Goal: Transaction & Acquisition: Purchase product/service

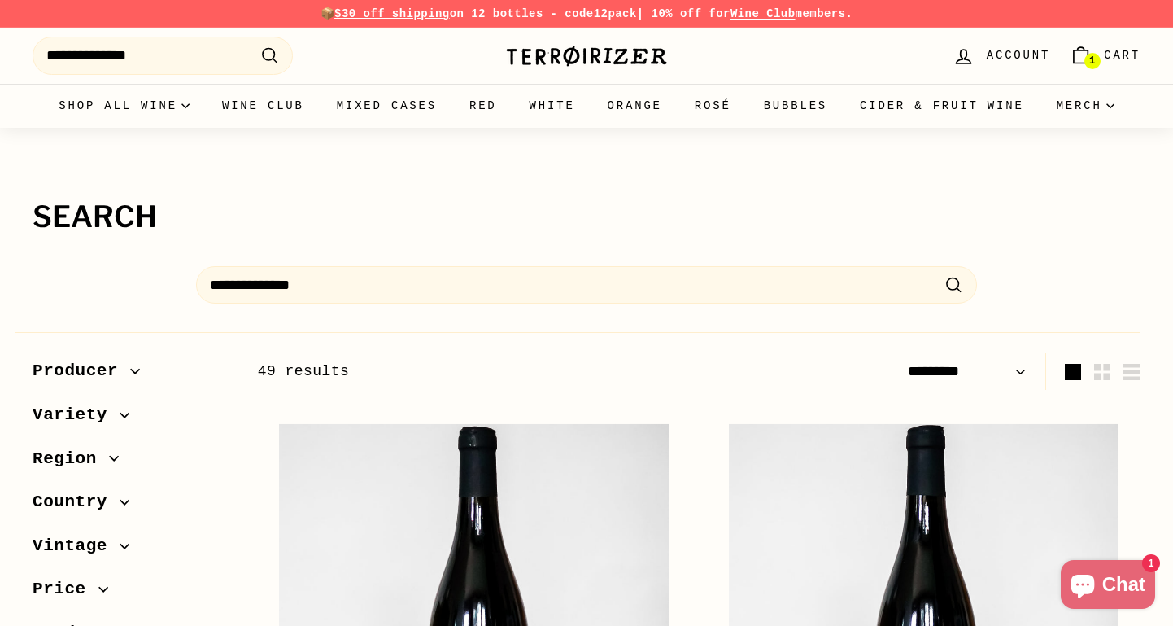
select select "*********"
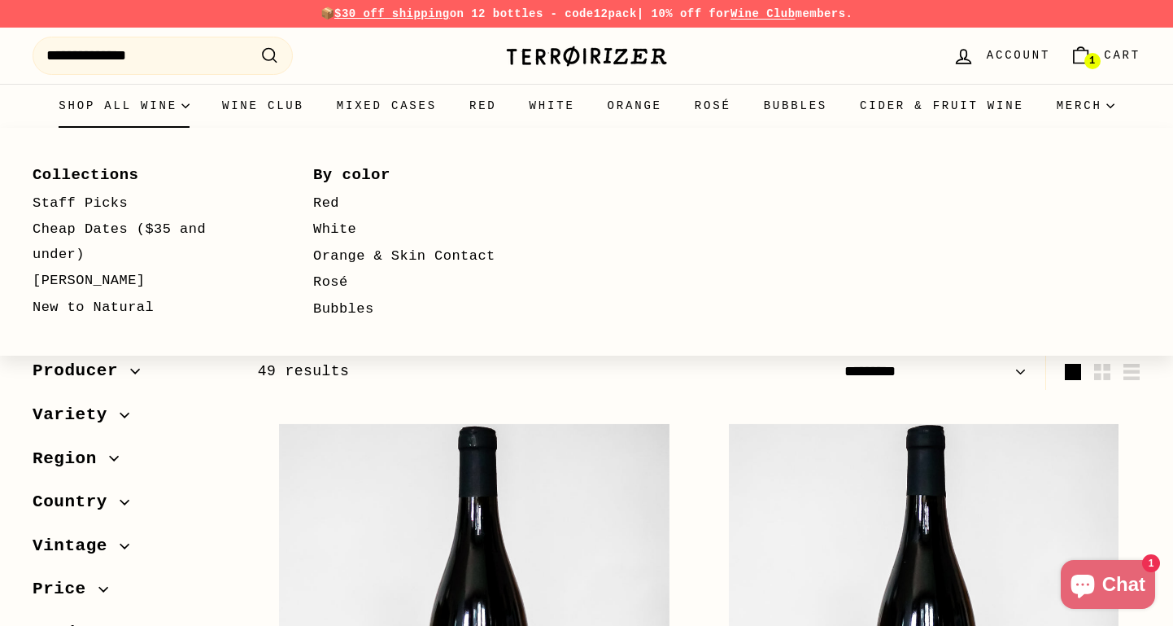
click at [118, 105] on summary "Shop all wine" at bounding box center [124, 106] width 164 height 44
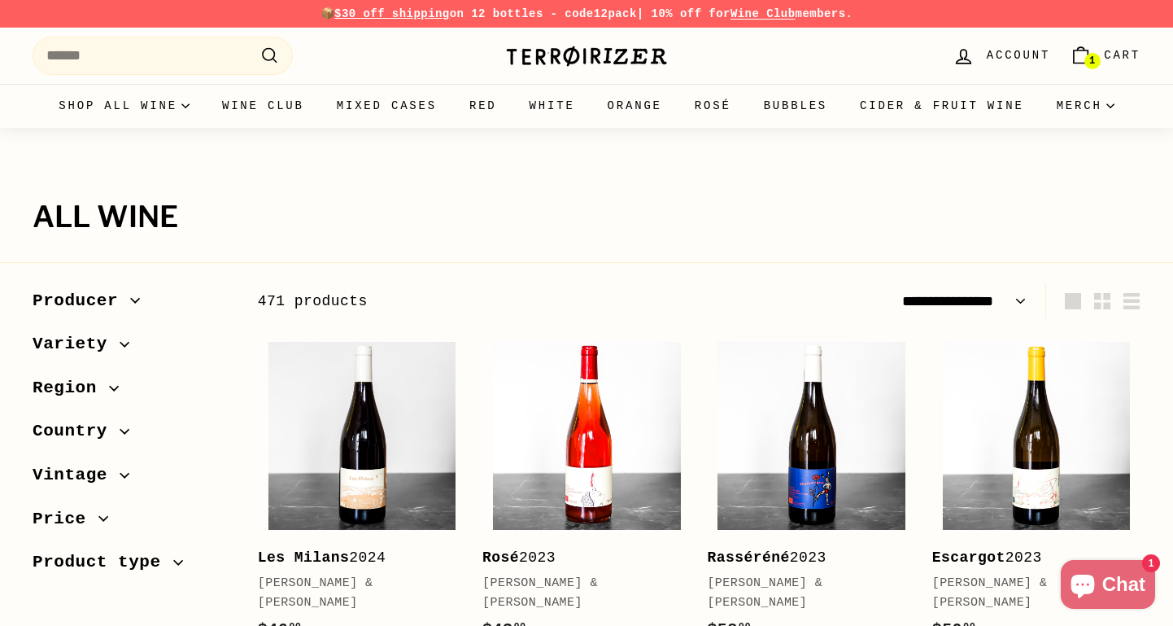
select select "**********"
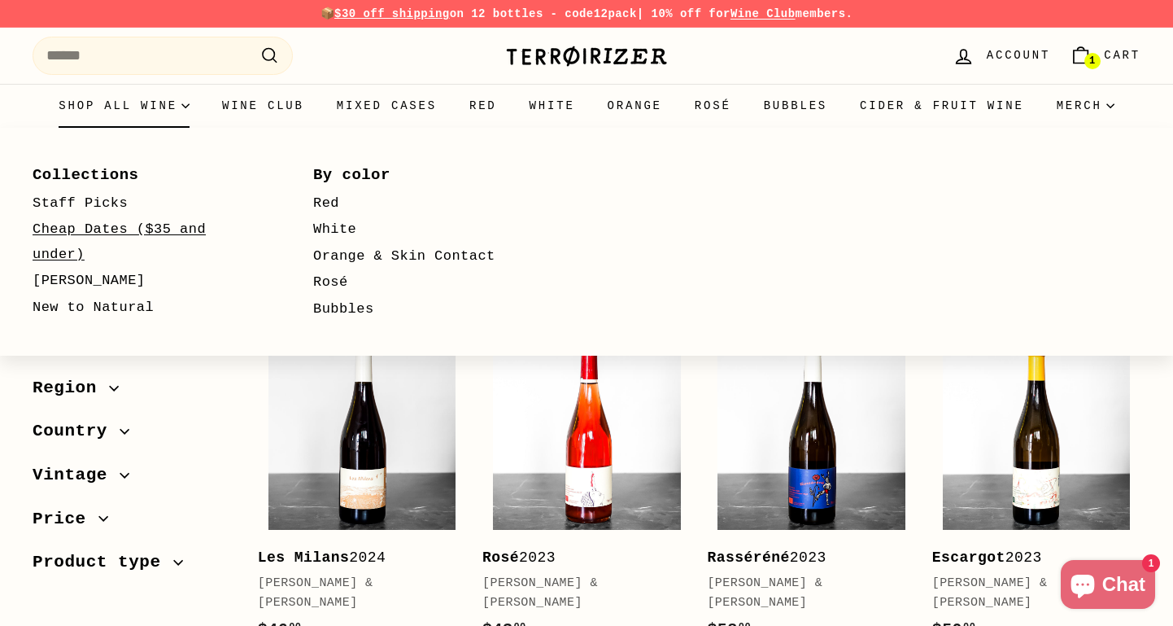
click at [133, 228] on link "Cheap Dates ($35 and under)" at bounding box center [149, 241] width 233 height 51
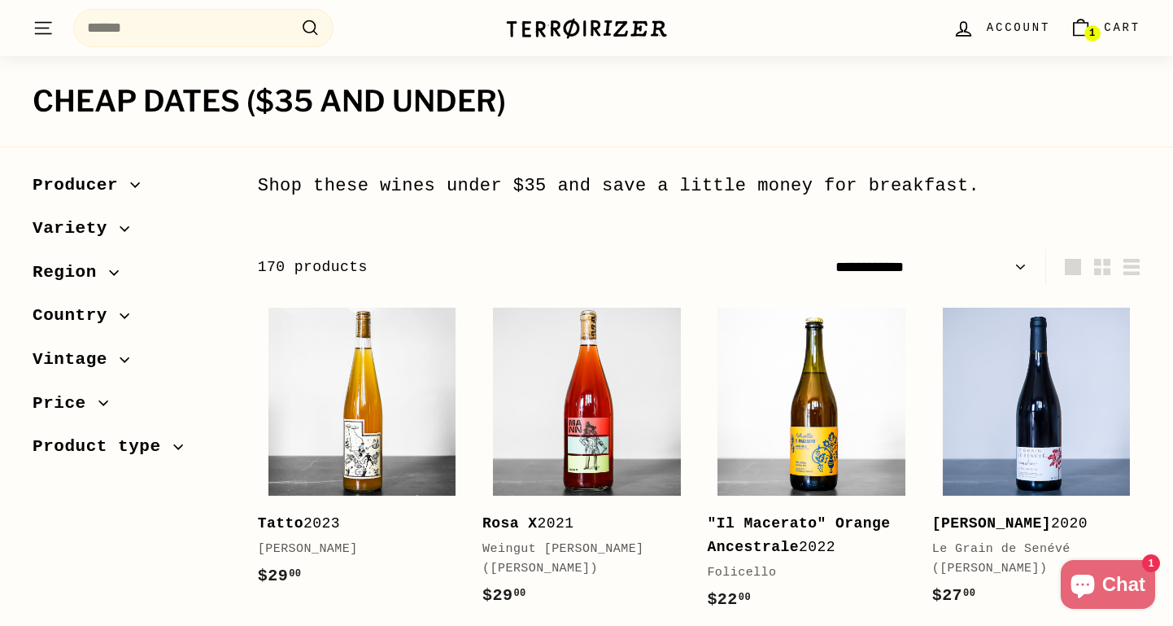
scroll to position [122, 0]
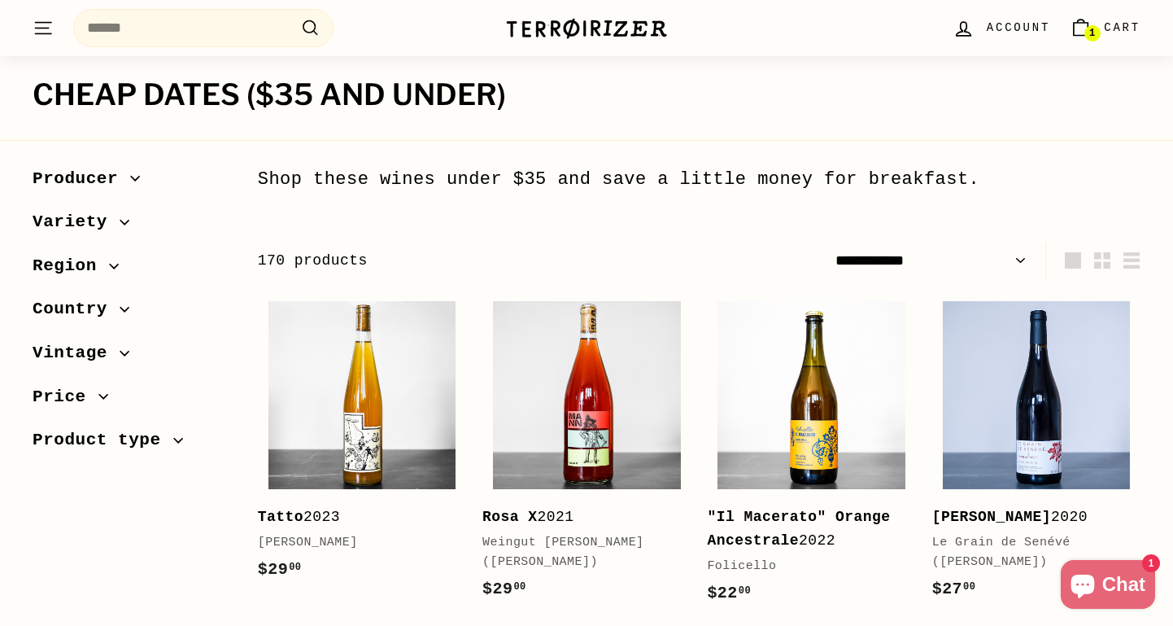
click at [924, 254] on select "**********" at bounding box center [931, 260] width 204 height 37
select select "**********"
click at [829, 242] on select "**********" at bounding box center [931, 260] width 204 height 37
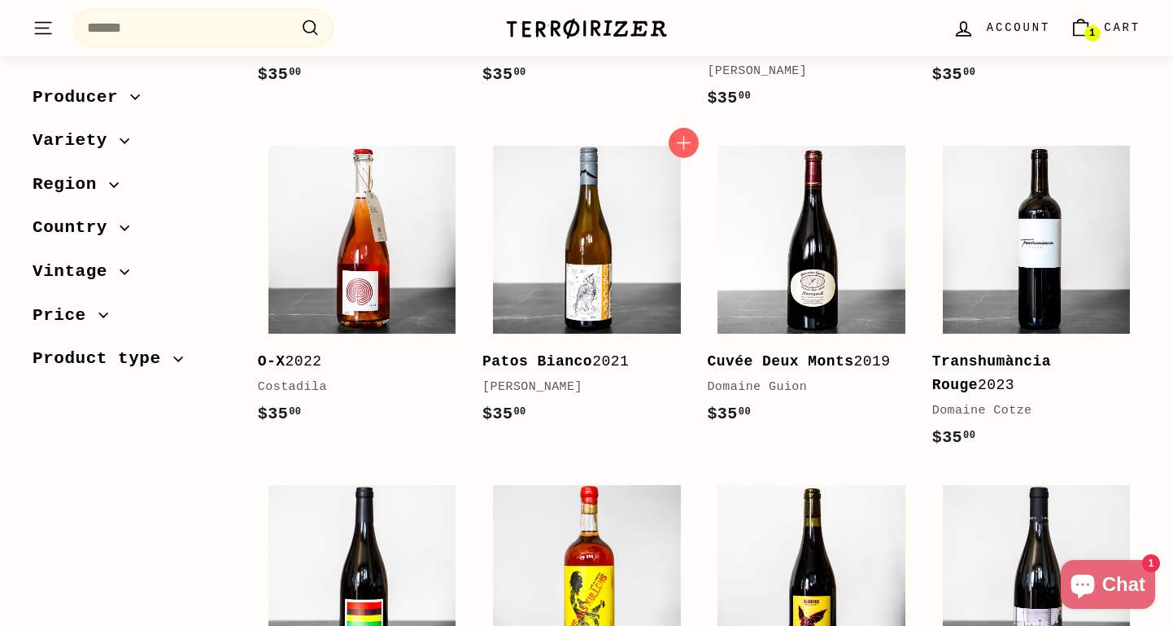
scroll to position [620, 0]
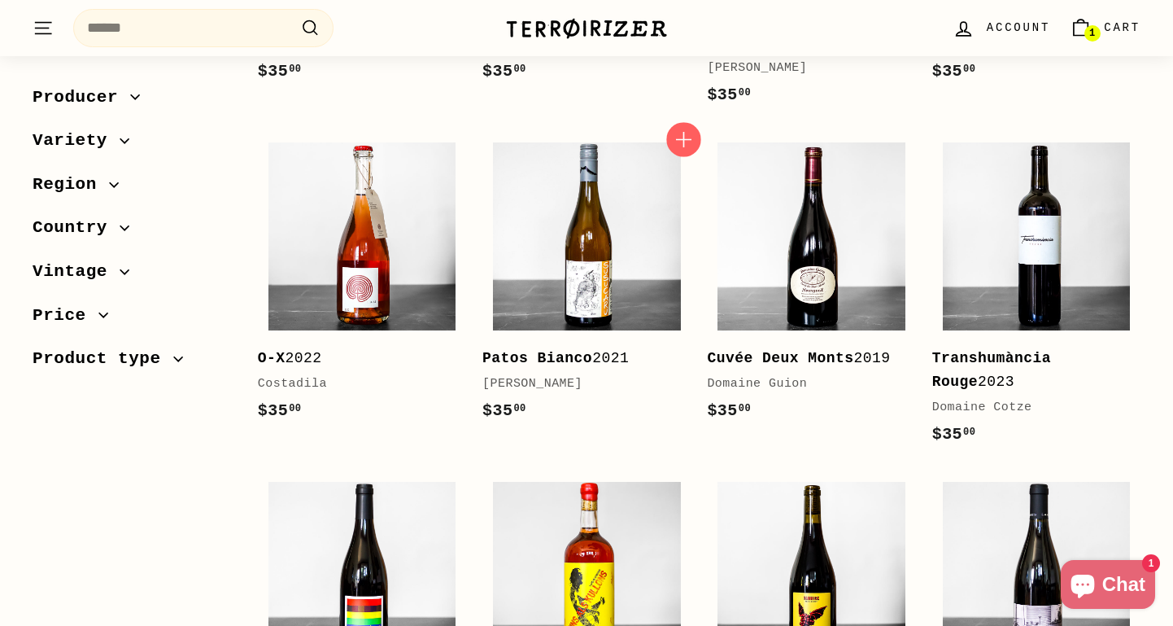
click at [680, 134] on icon "button" at bounding box center [684, 139] width 21 height 21
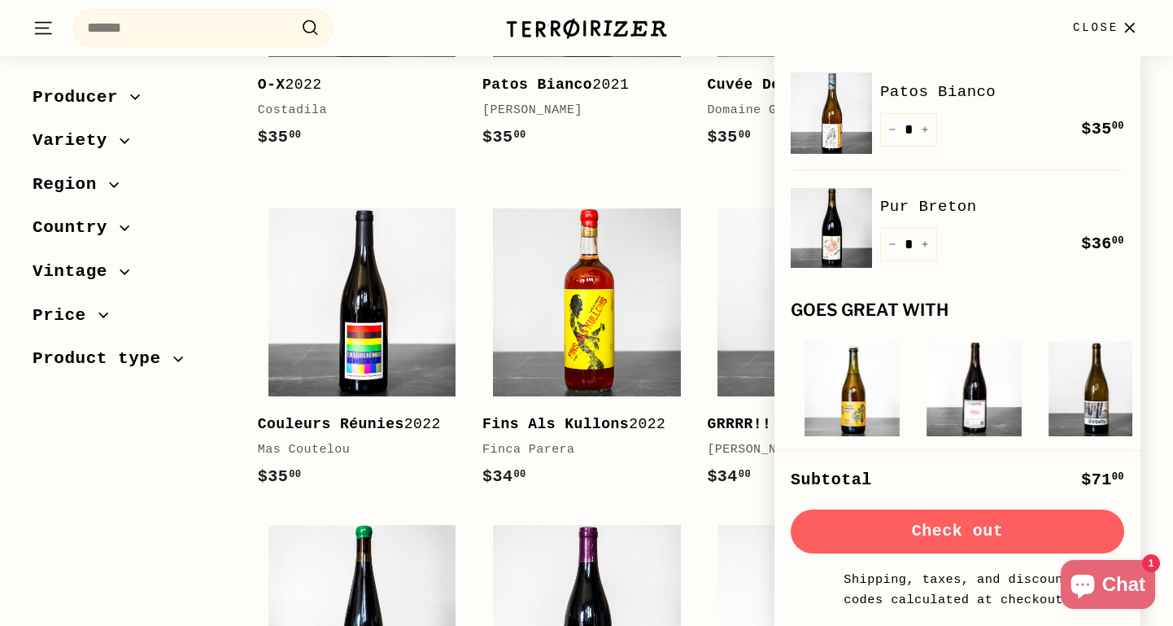
scroll to position [876, 0]
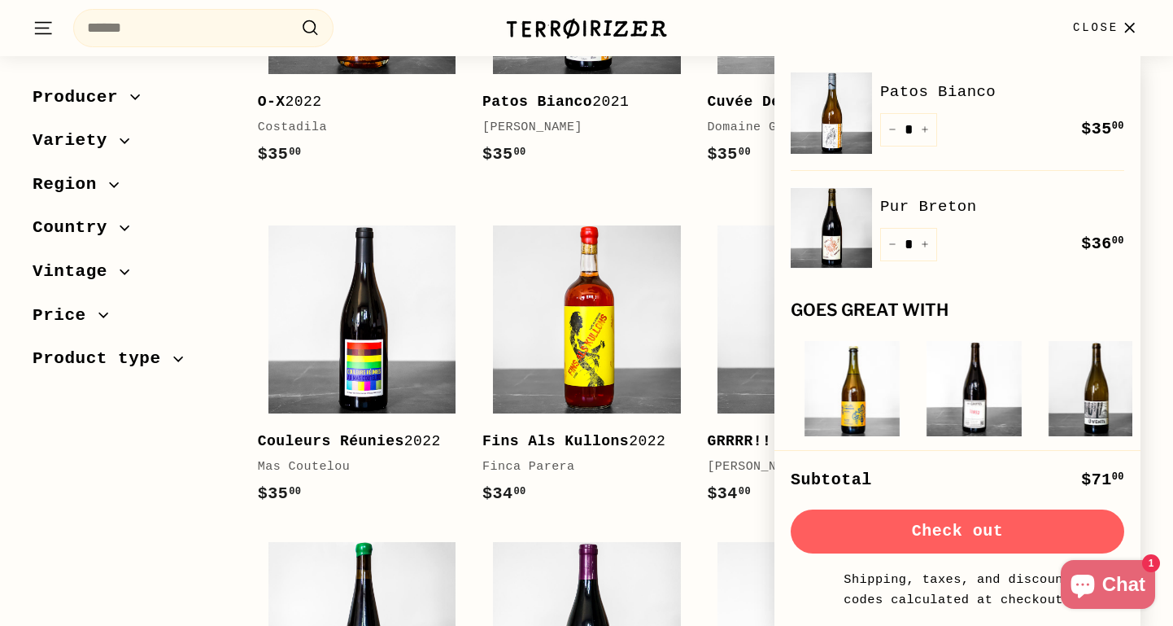
click at [1122, 32] on icon "button" at bounding box center [1130, 28] width 22 height 22
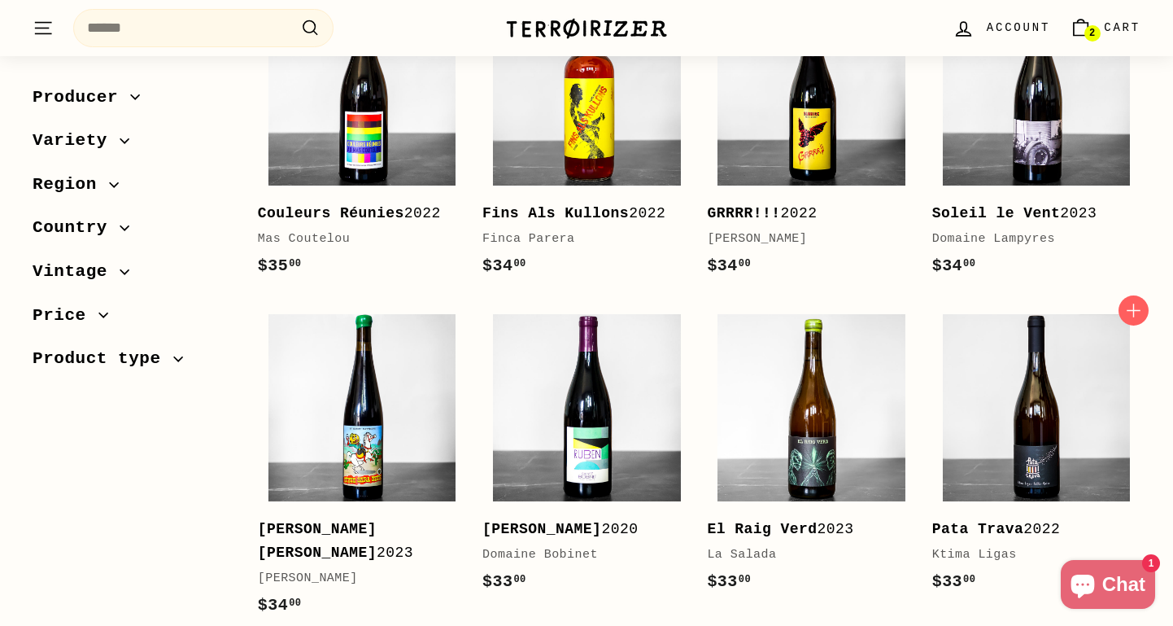
scroll to position [1177, 0]
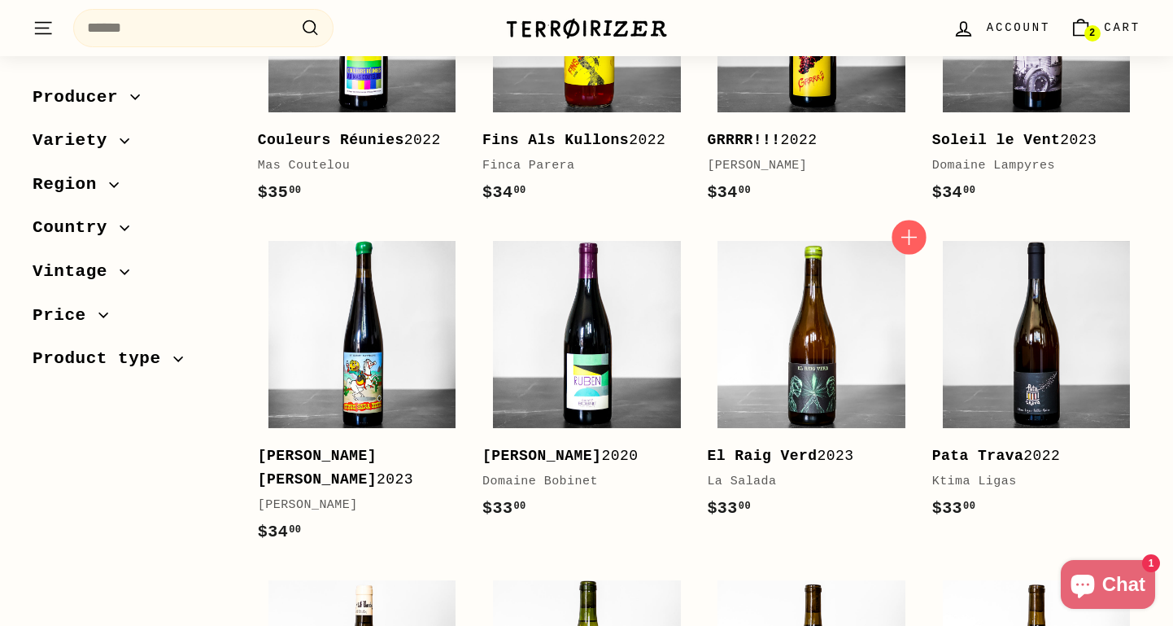
click at [900, 247] on icon "button" at bounding box center [908, 236] width 21 height 21
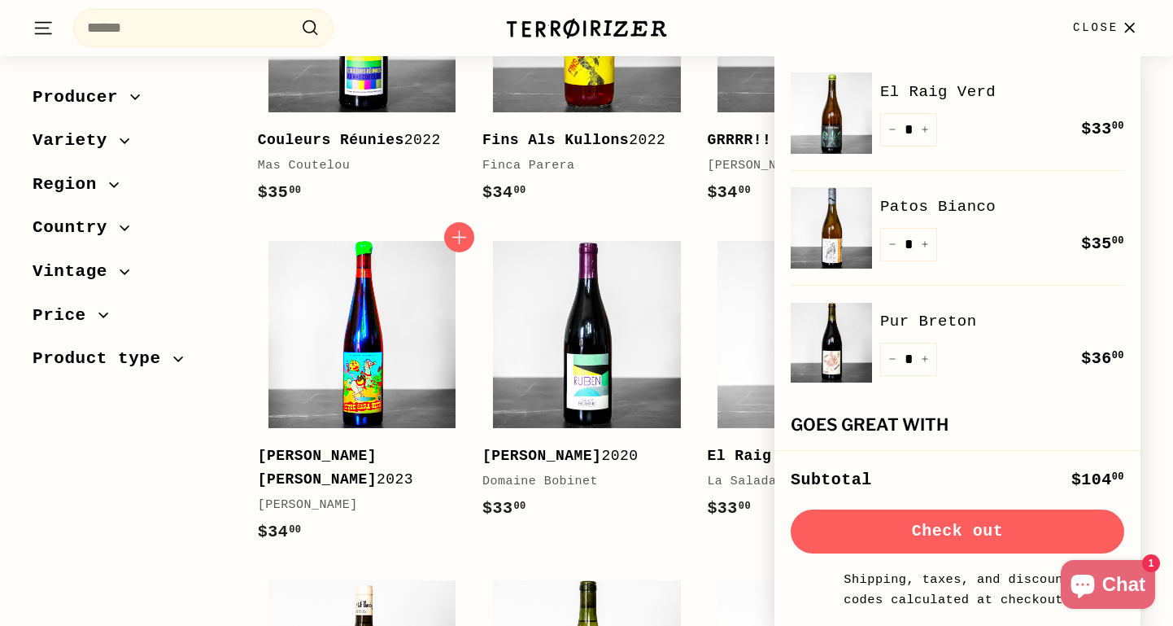
click at [392, 385] on img at bounding box center [362, 335] width 188 height 188
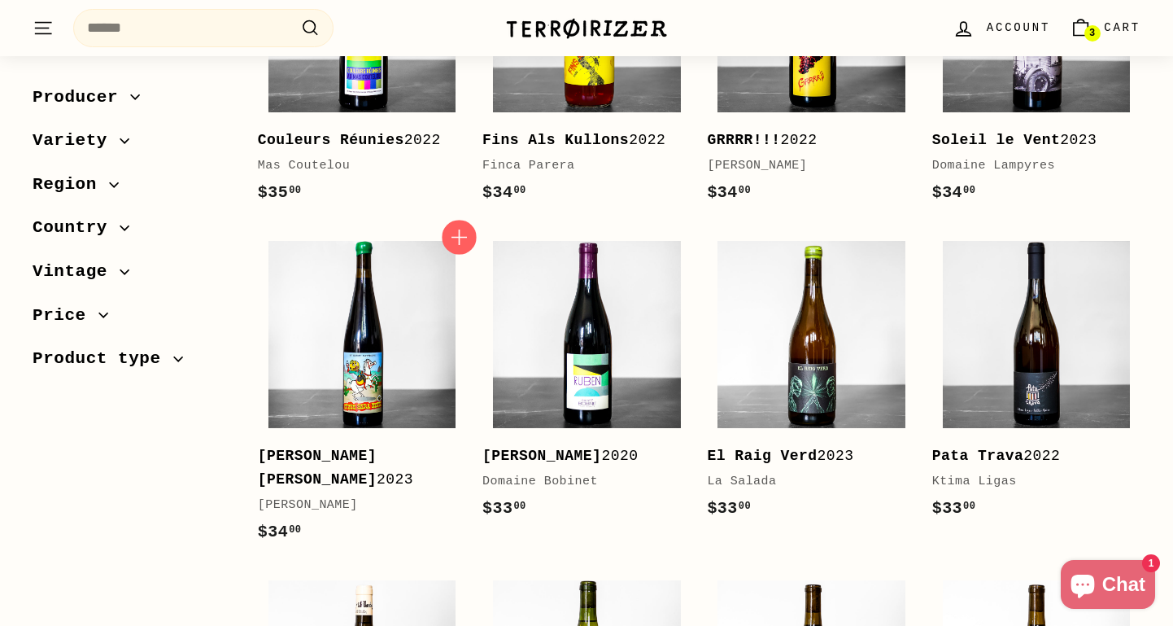
click at [453, 247] on icon "button" at bounding box center [458, 236] width 21 height 21
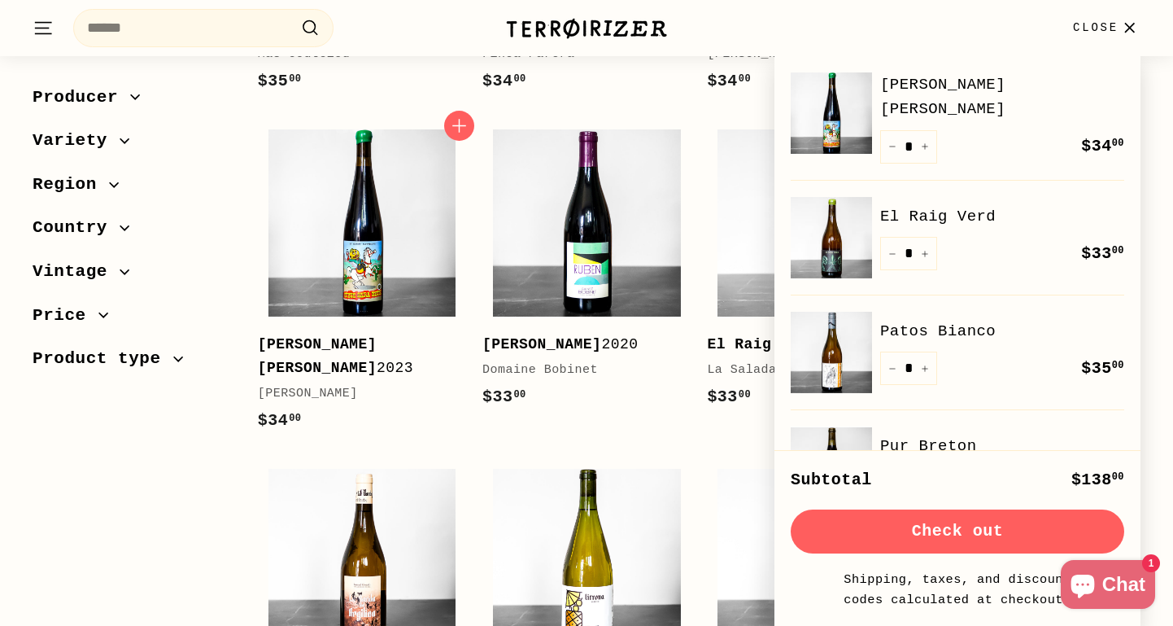
scroll to position [1441, 0]
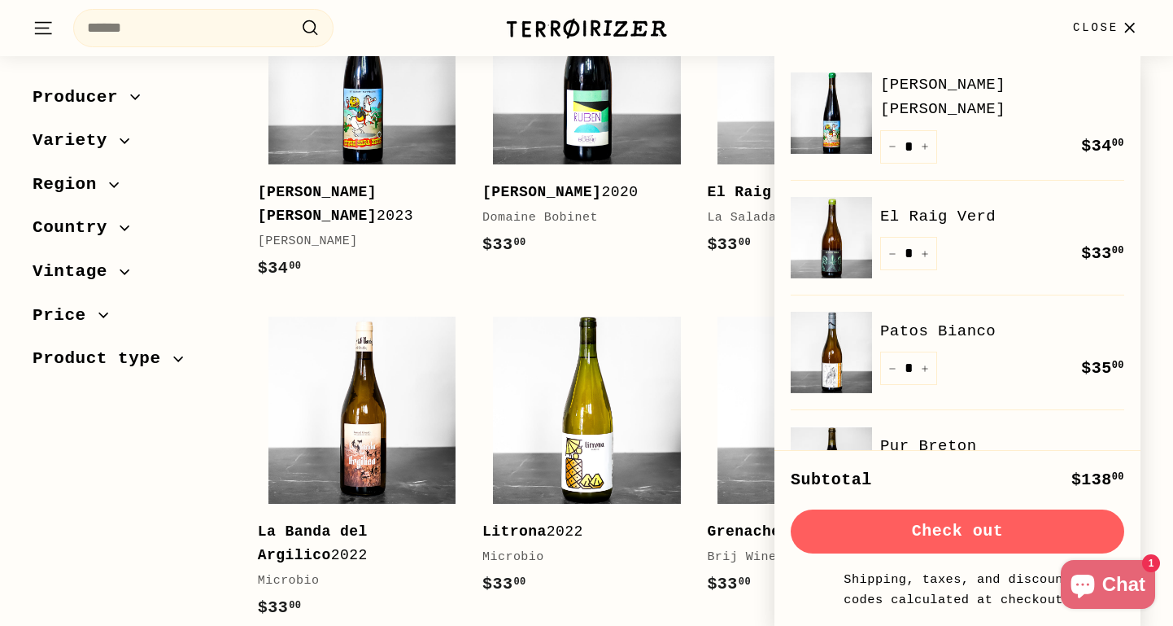
click at [1120, 32] on icon "button" at bounding box center [1130, 28] width 22 height 22
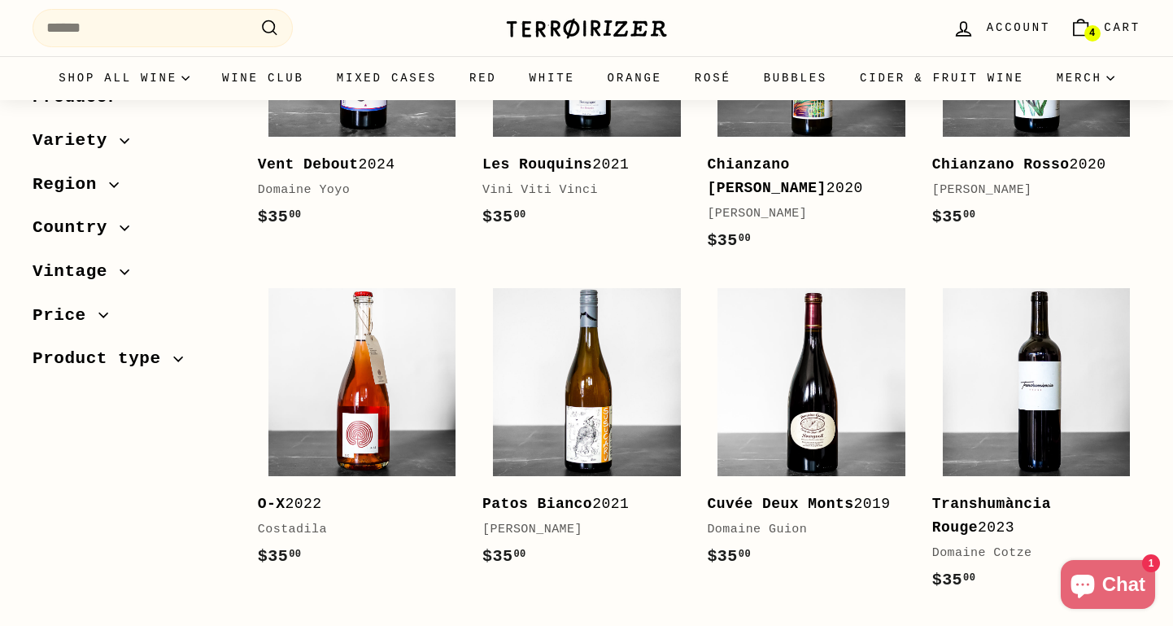
scroll to position [0, 0]
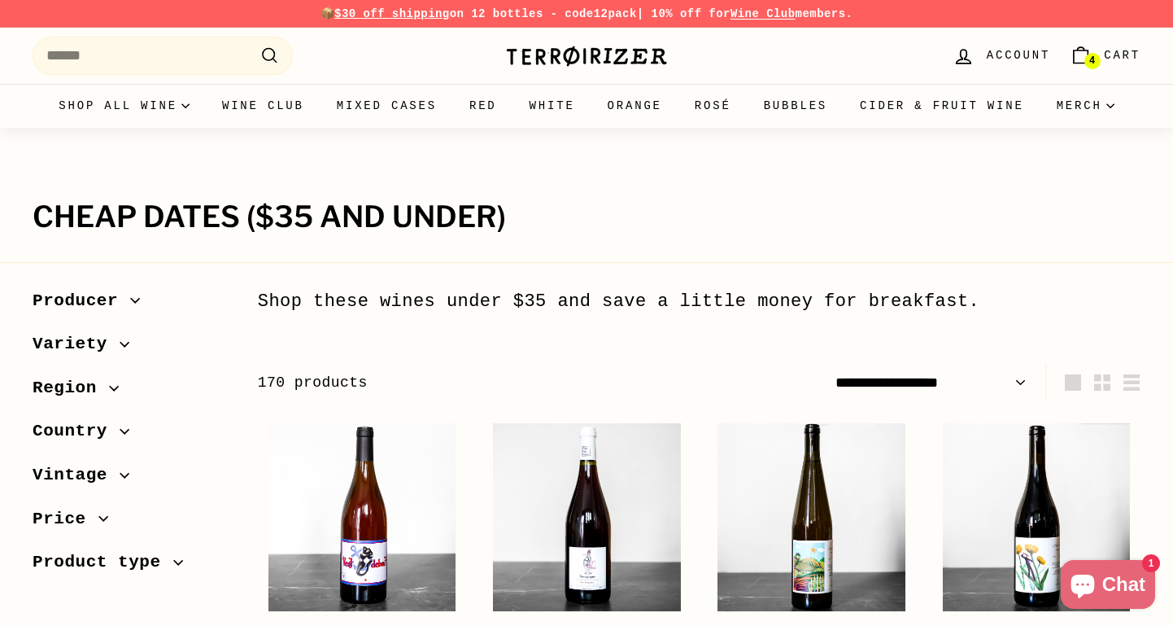
click at [927, 376] on select "**********" at bounding box center [931, 382] width 204 height 37
select select "**********"
click at [829, 364] on select "**********" at bounding box center [931, 382] width 204 height 37
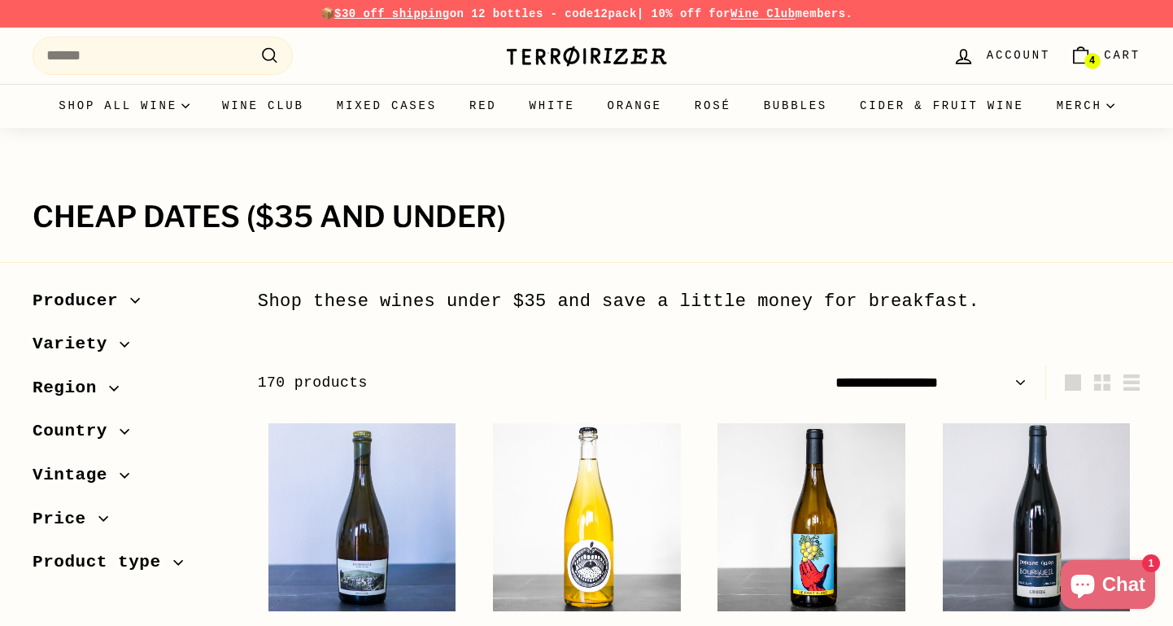
click at [506, 389] on div "170 products" at bounding box center [479, 383] width 442 height 24
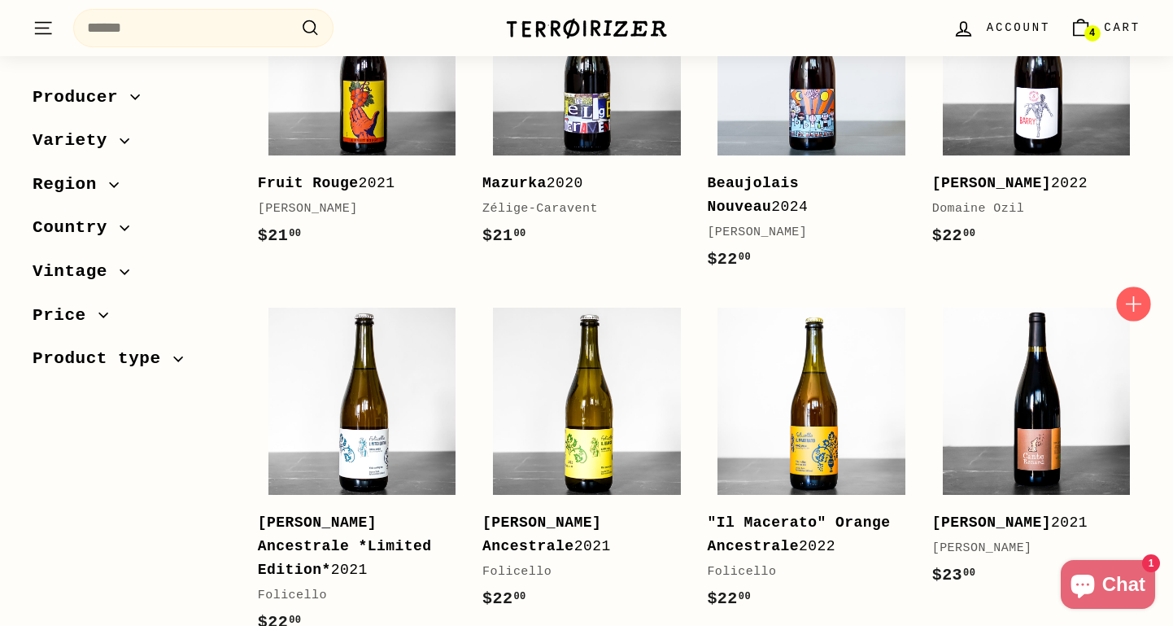
scroll to position [770, 0]
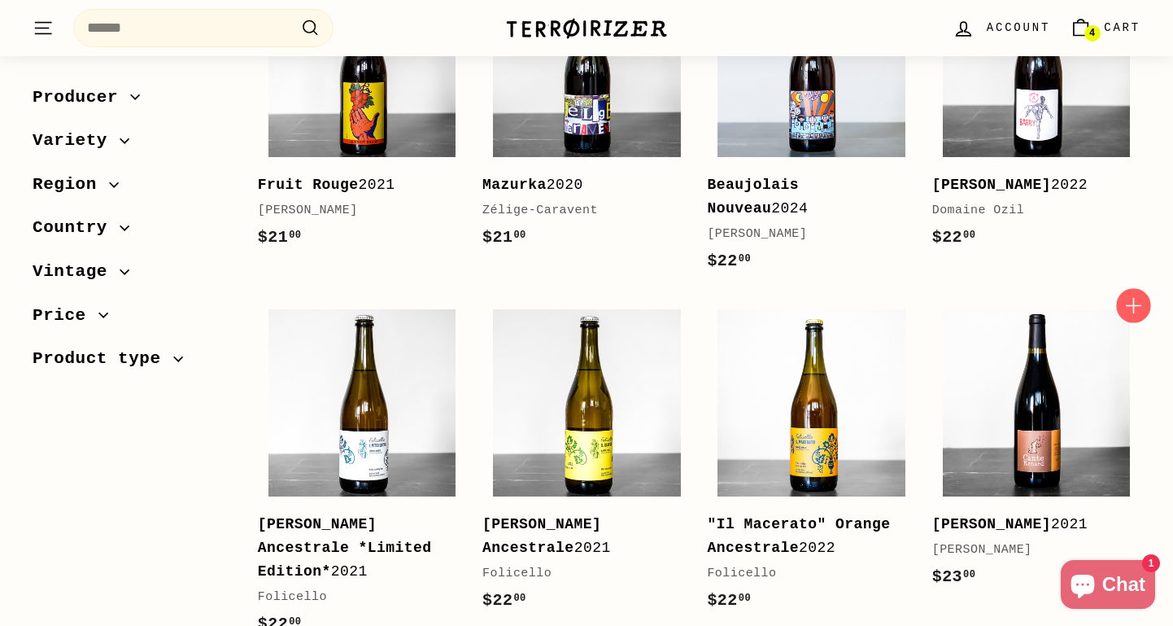
click at [1138, 306] on icon "button" at bounding box center [1133, 304] width 21 height 21
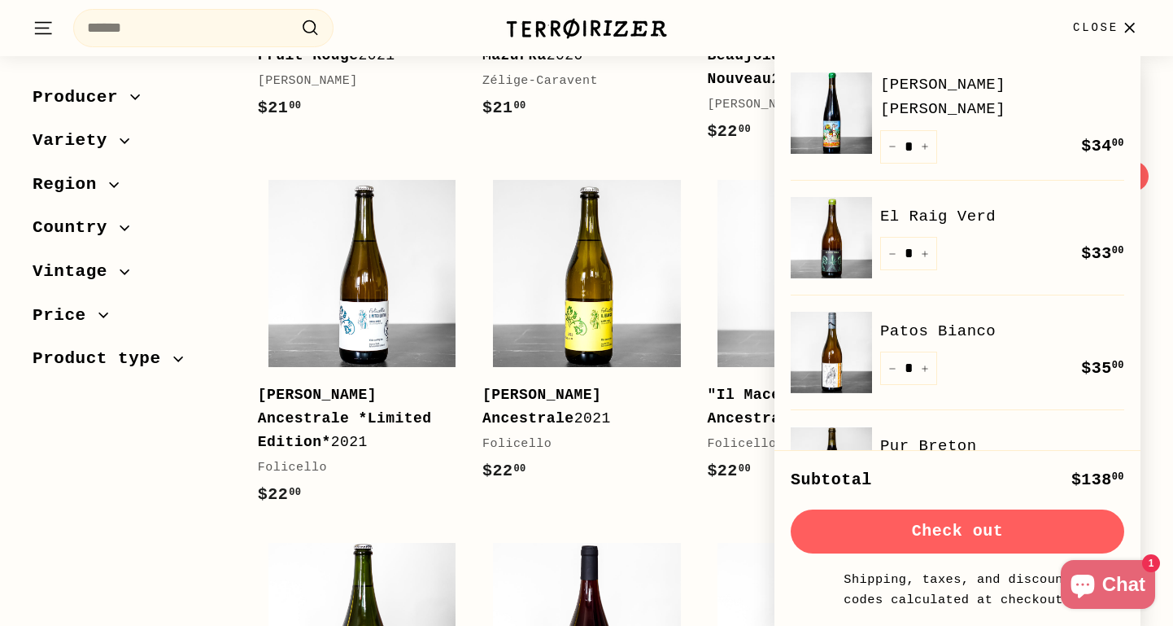
scroll to position [1170, 0]
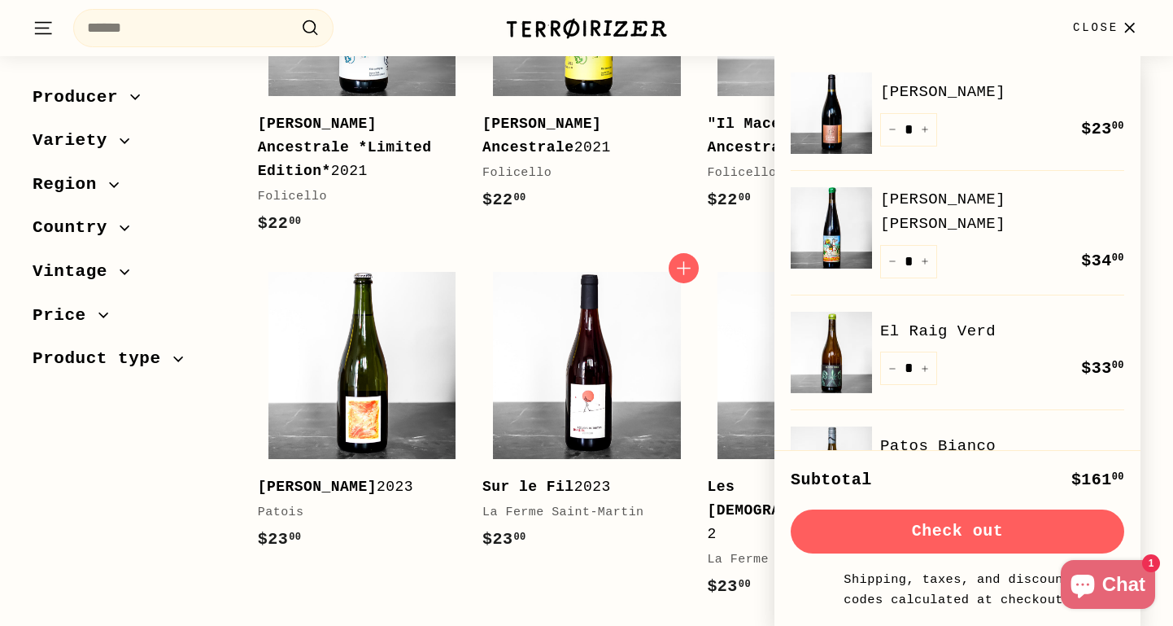
click at [687, 579] on div "Add to cart Sur le Fil 2023 La Ferme Saint-Martin $23 00 $23.00" at bounding box center [586, 438] width 208 height 355
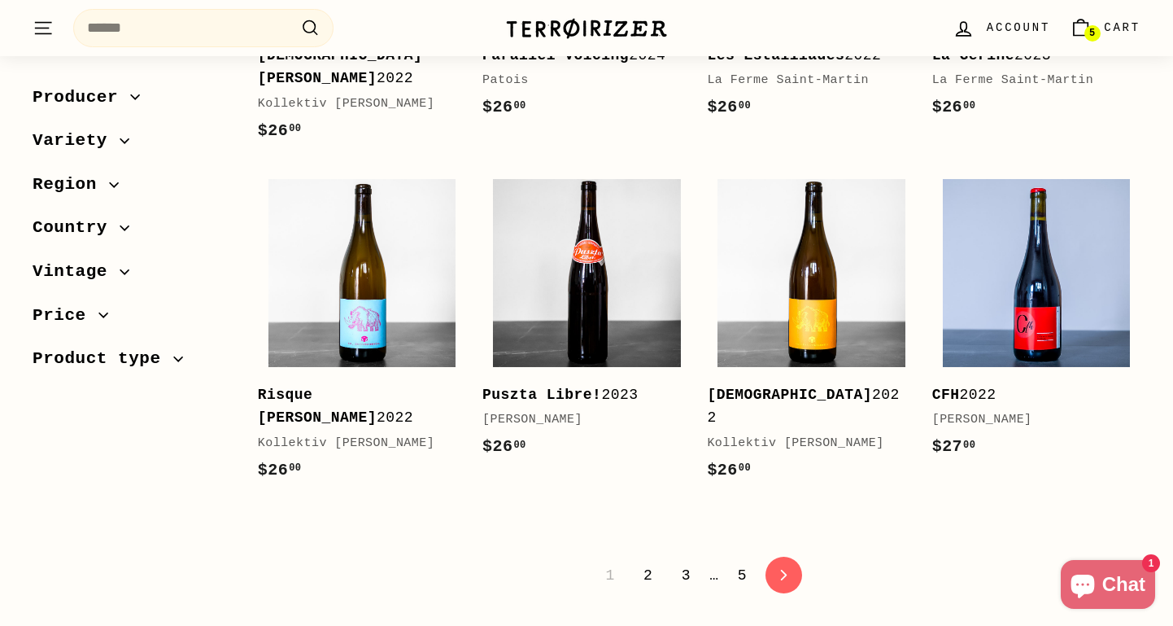
scroll to position [3299, 0]
click at [786, 569] on icon at bounding box center [784, 574] width 7 height 11
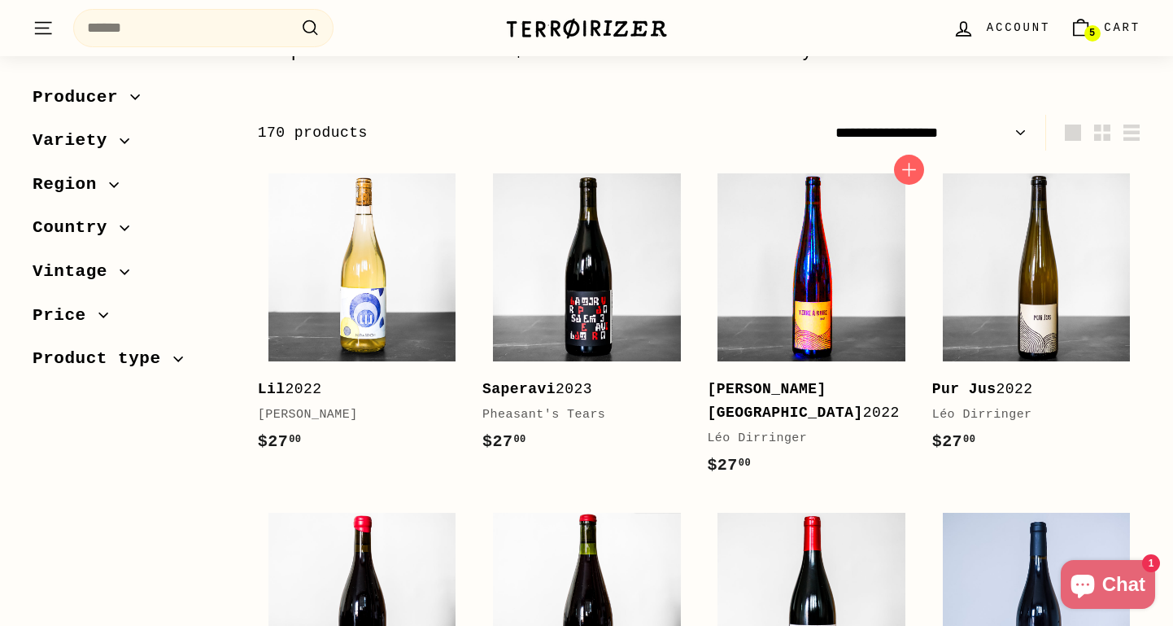
scroll to position [287, 0]
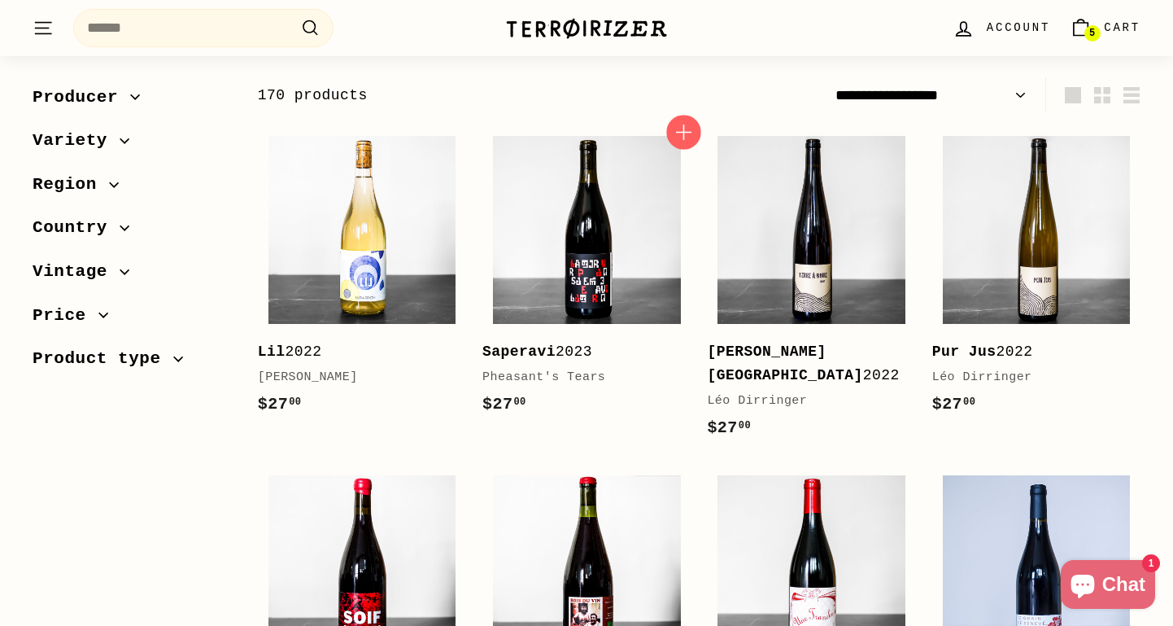
click at [685, 135] on icon "button" at bounding box center [684, 132] width 21 height 21
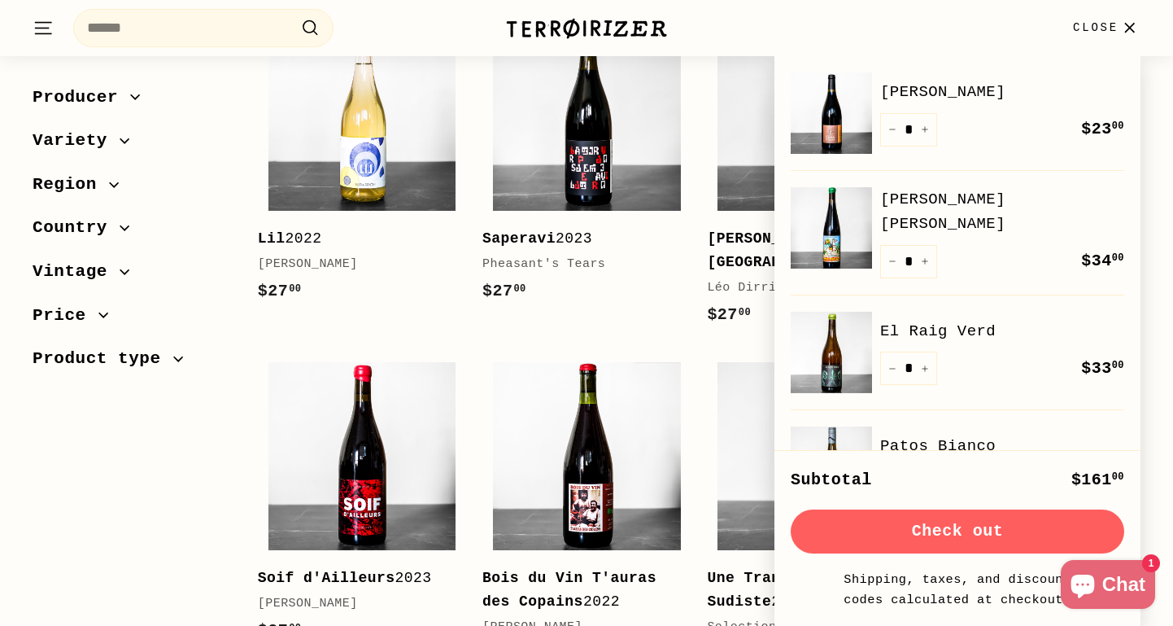
scroll to position [402, 0]
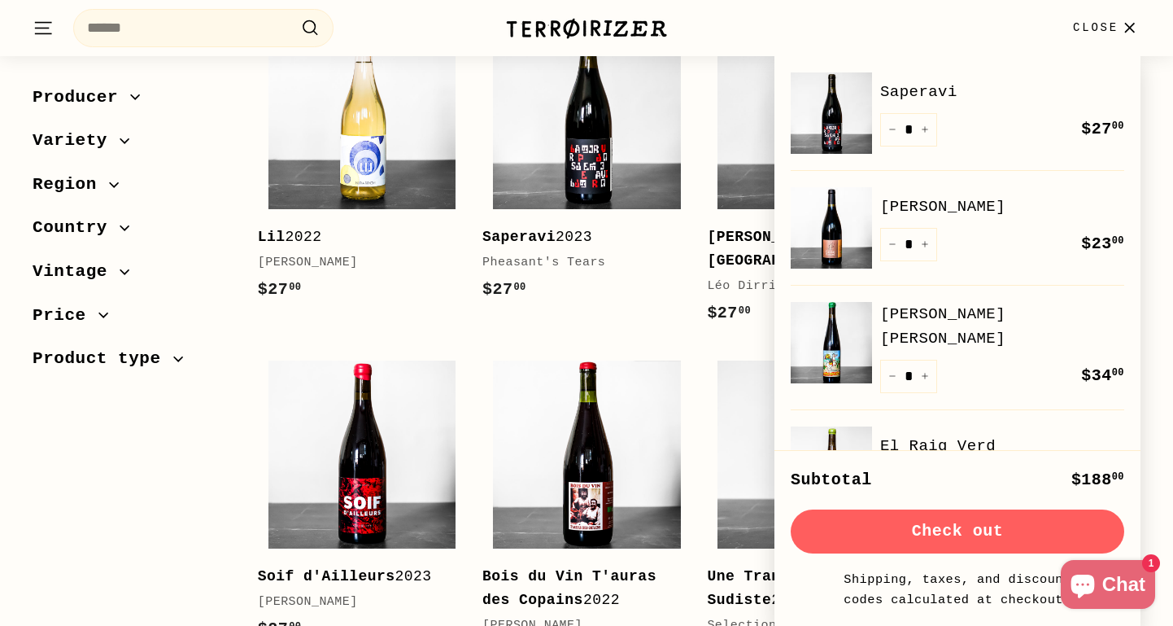
click at [1137, 30] on icon "button" at bounding box center [1130, 28] width 22 height 22
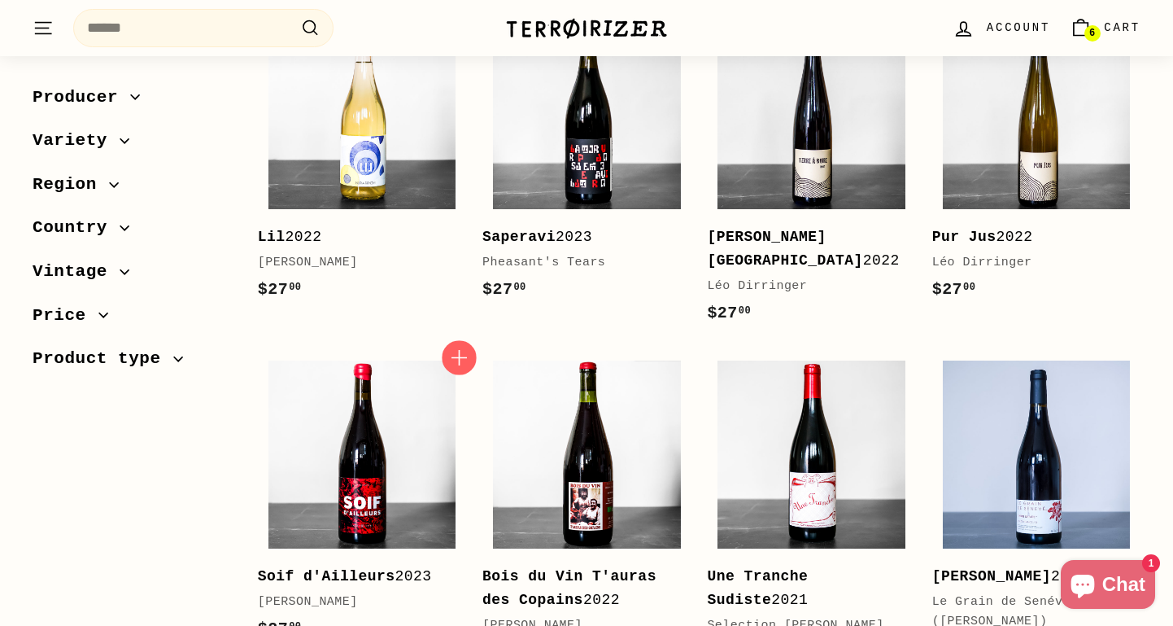
click at [456, 347] on icon "button" at bounding box center [458, 357] width 21 height 21
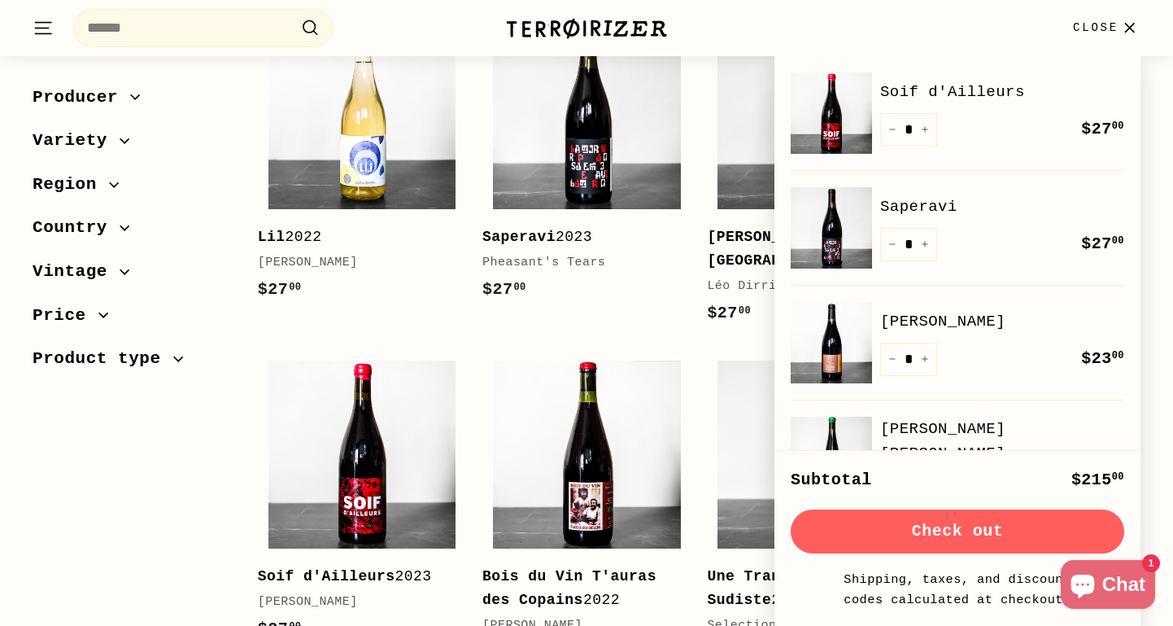
click at [1128, 15] on button "Close" at bounding box center [1106, 28] width 87 height 48
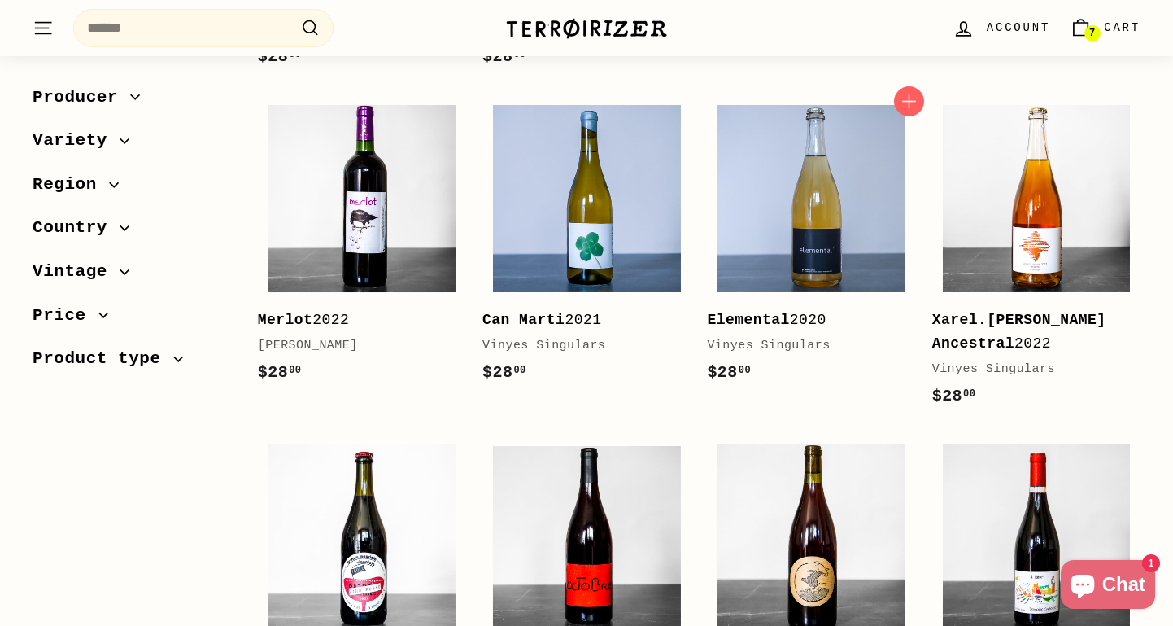
scroll to position [1673, 0]
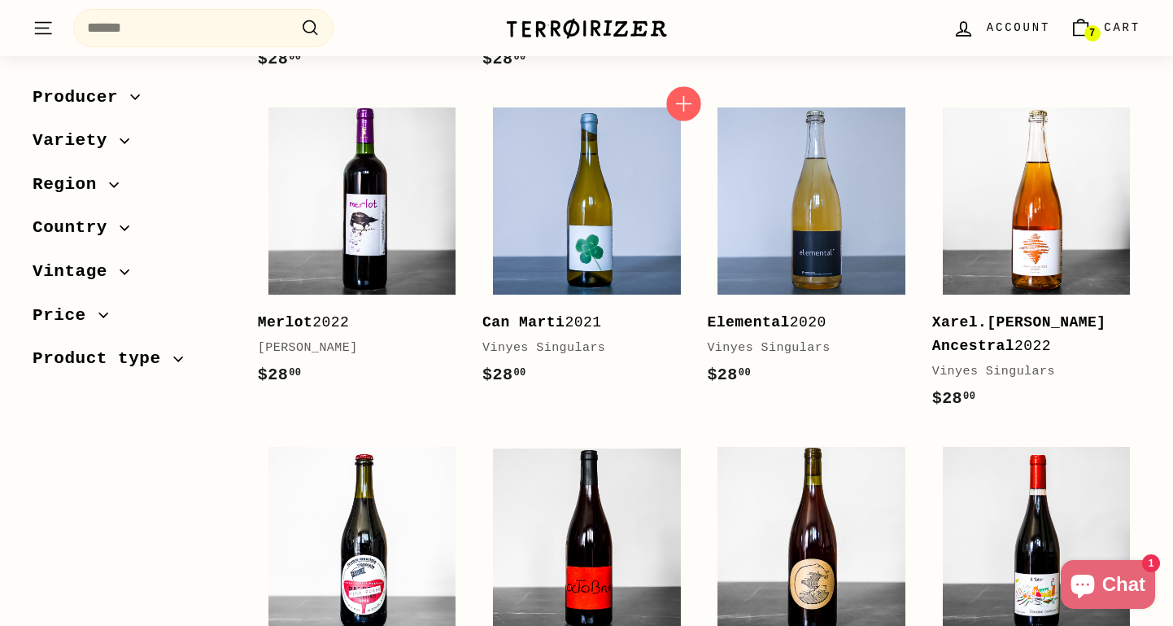
click at [679, 87] on span "Add to cart" at bounding box center [684, 103] width 35 height 35
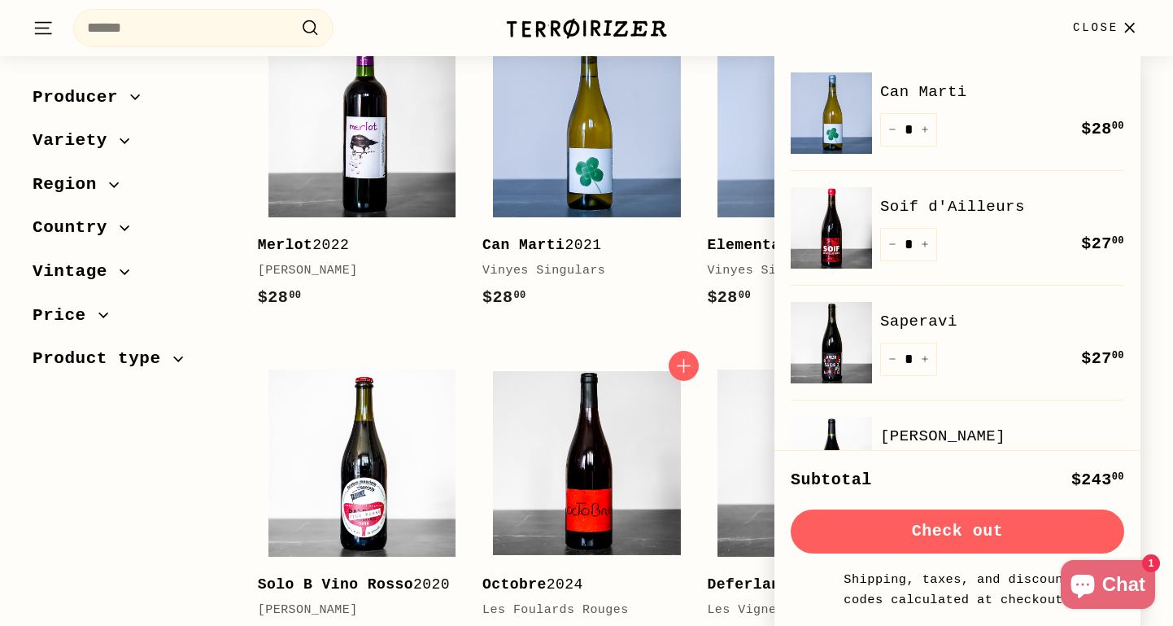
scroll to position [1761, 0]
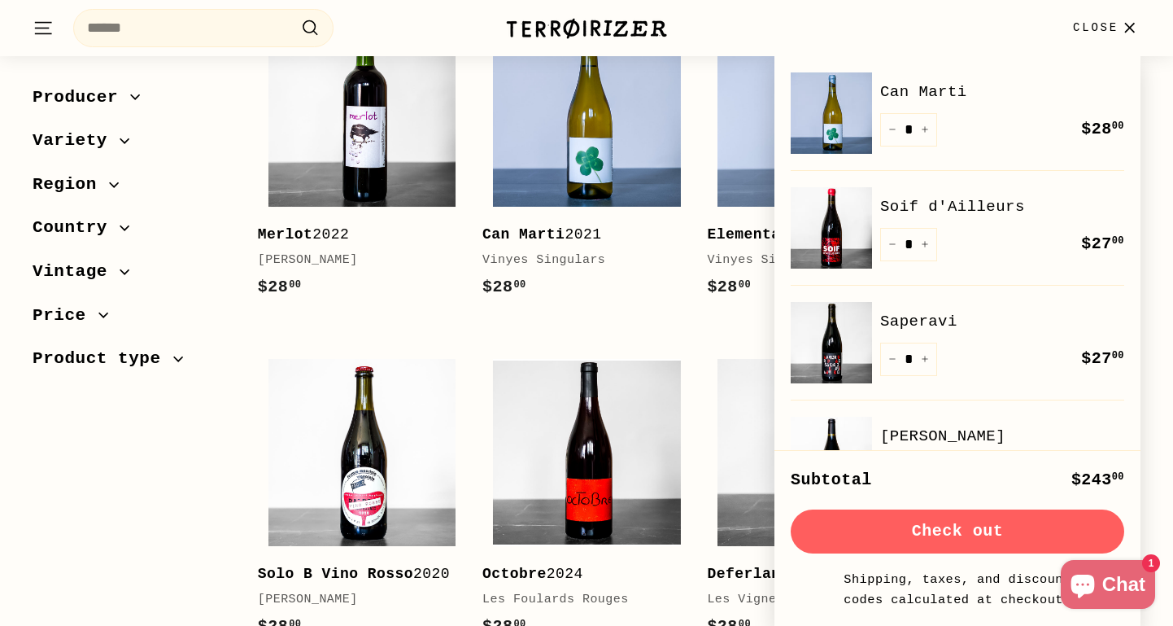
click at [1117, 19] on span "Close" at bounding box center [1096, 28] width 46 height 18
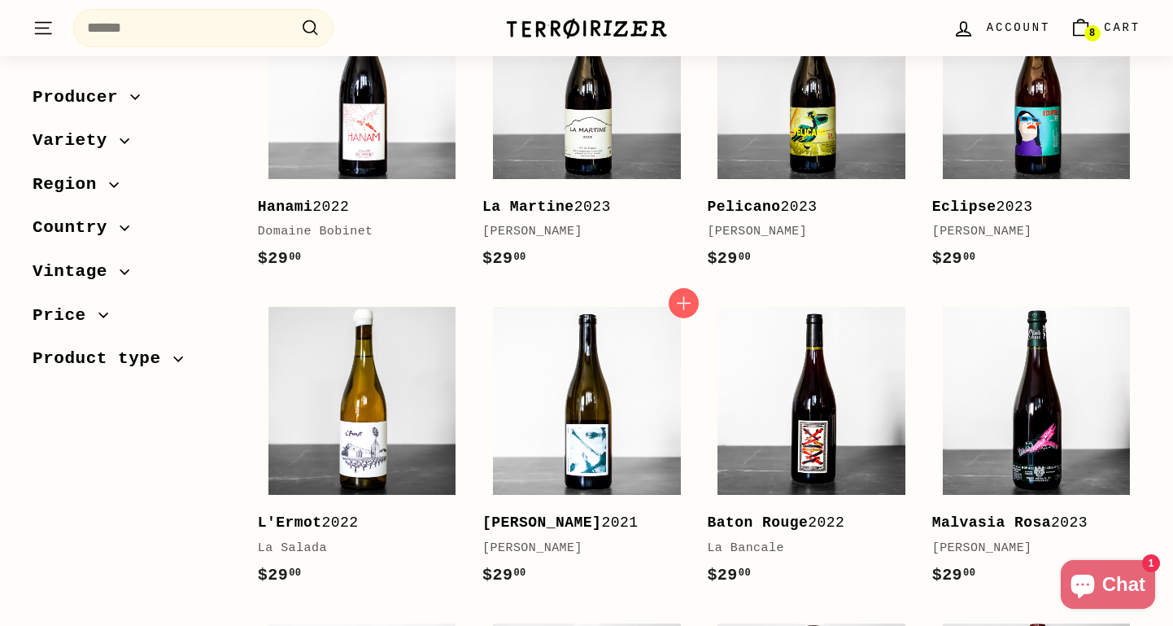
scroll to position [2449, 0]
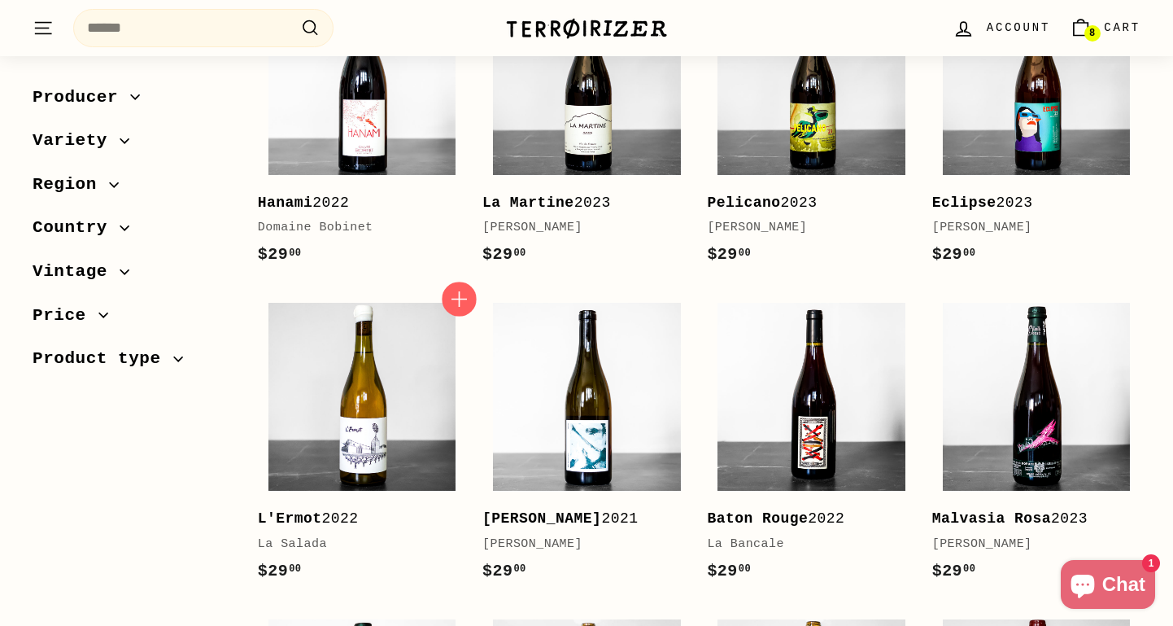
click at [446, 304] on span "Add to cart" at bounding box center [459, 299] width 35 height 35
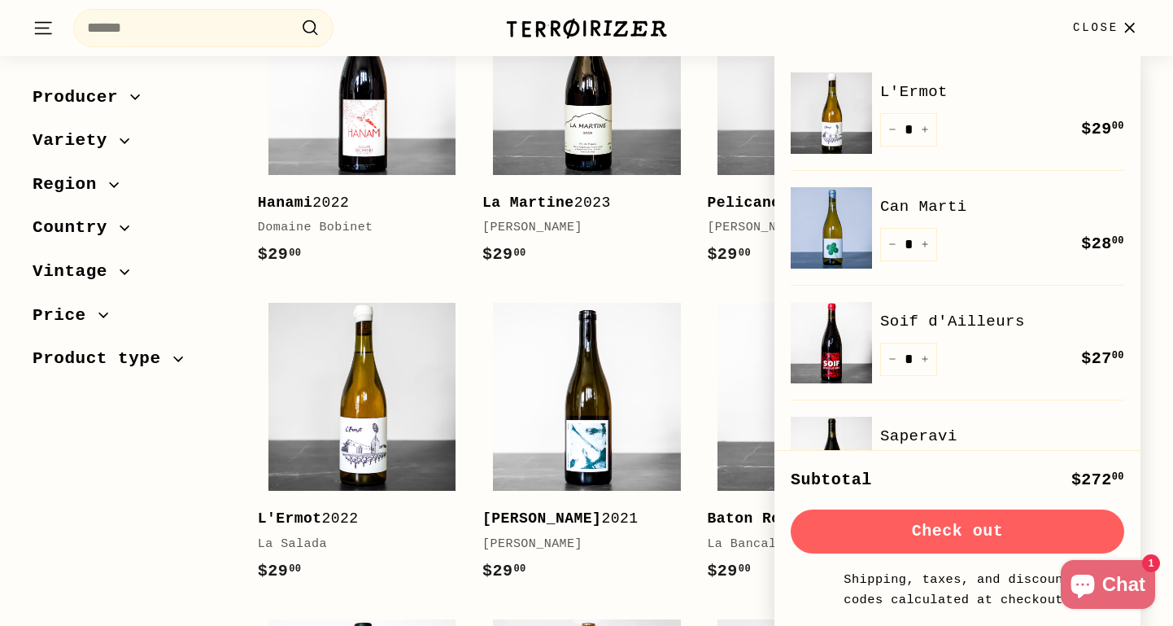
click at [700, 332] on div "Add to cart Baton Rouge 2022 La Bancale $29 00 $29.00" at bounding box center [811, 445] width 225 height 307
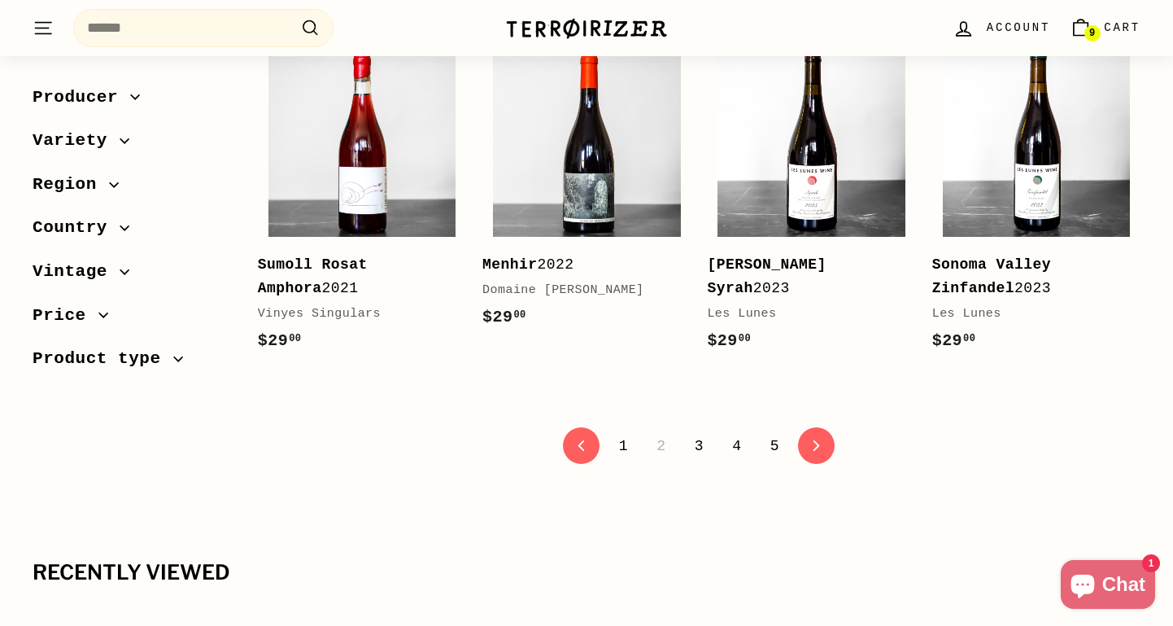
scroll to position [3345, 0]
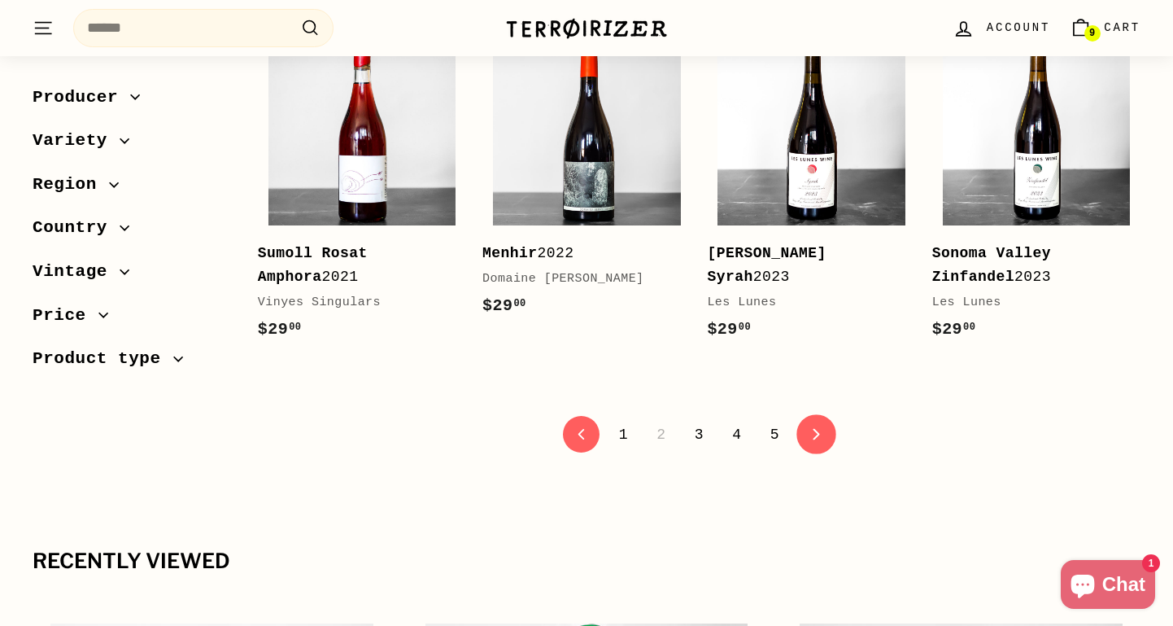
click at [813, 436] on link "icon-chevron Next" at bounding box center [817, 434] width 40 height 40
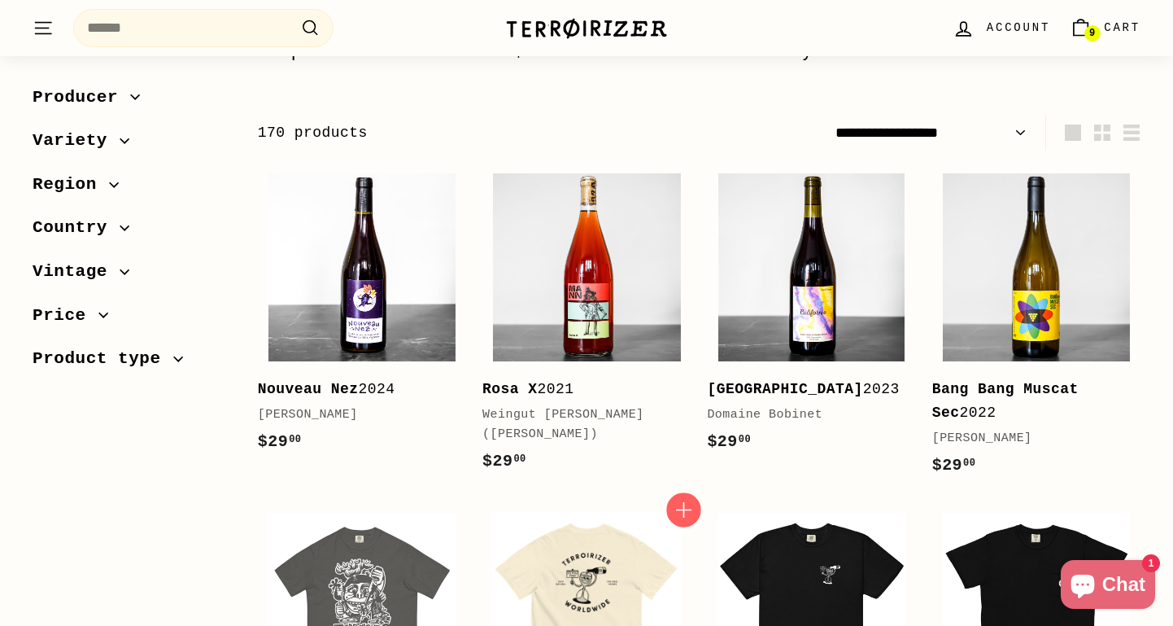
scroll to position [258, 0]
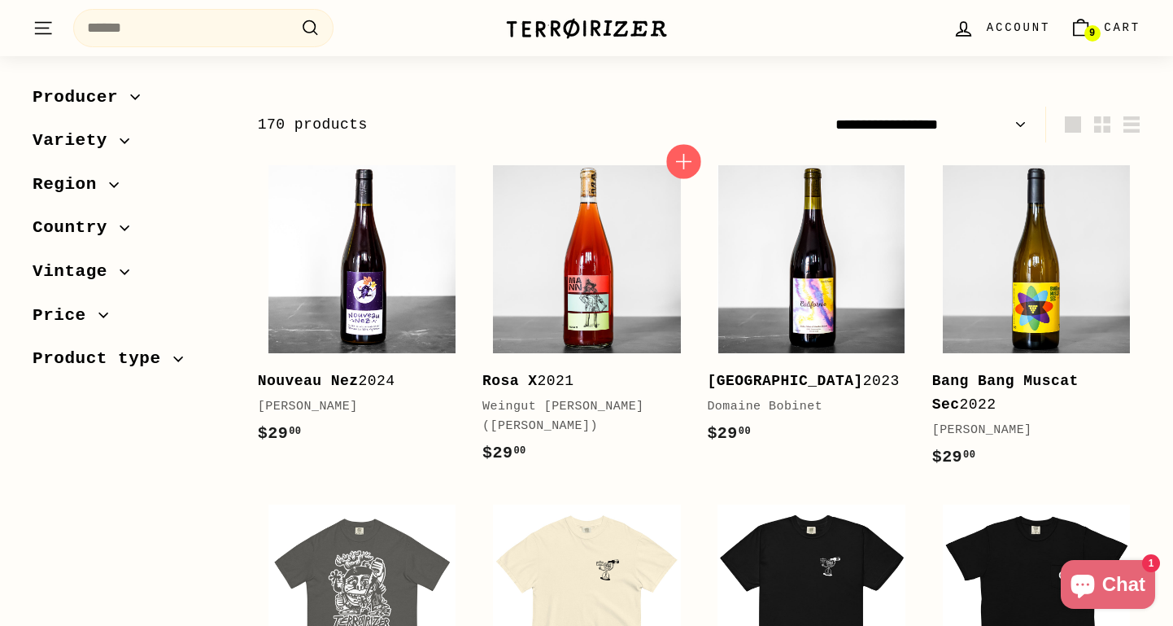
click at [682, 164] on icon "button" at bounding box center [684, 161] width 21 height 21
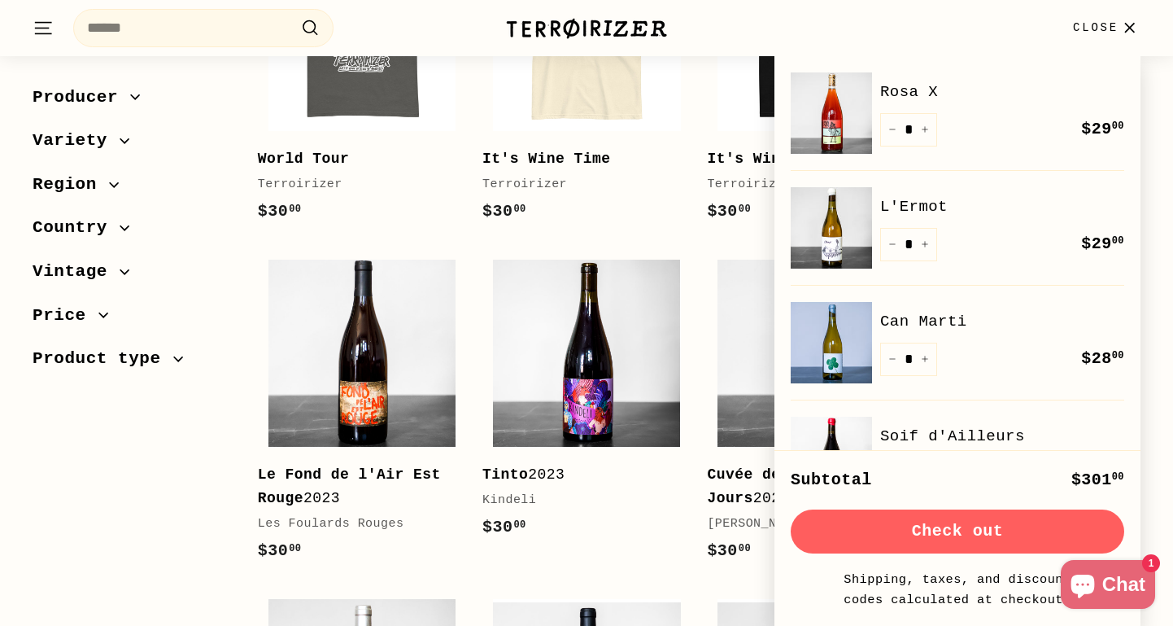
scroll to position [1044, 0]
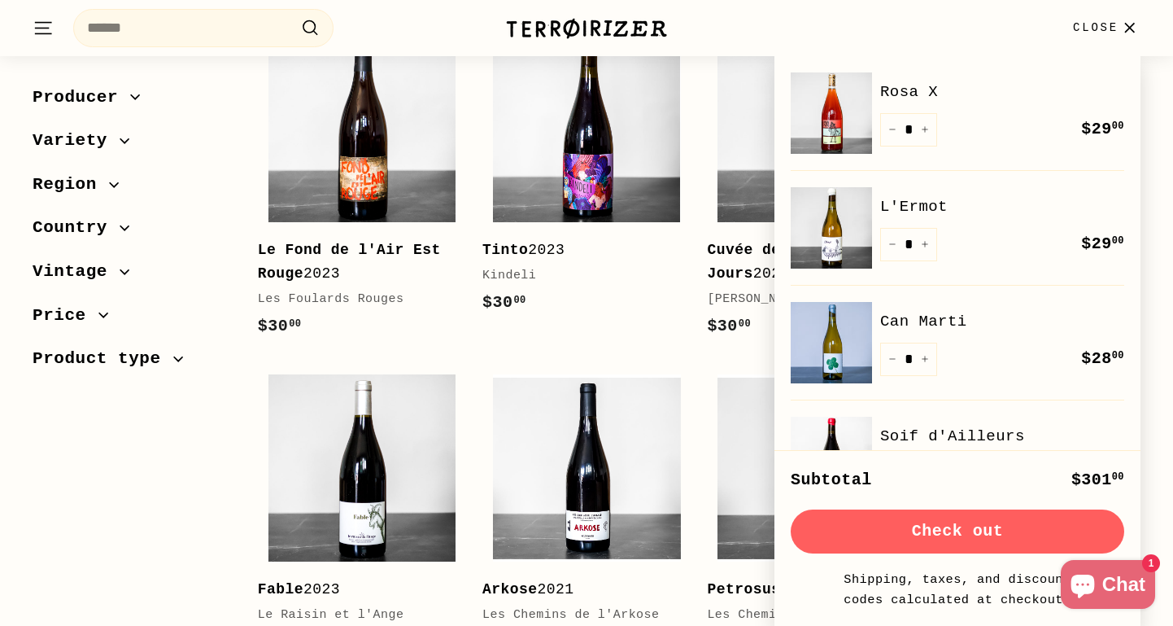
click at [692, 308] on div "Add to cart Tinto 2023 Kindeli $30 00 $30.00" at bounding box center [586, 189] width 225 height 331
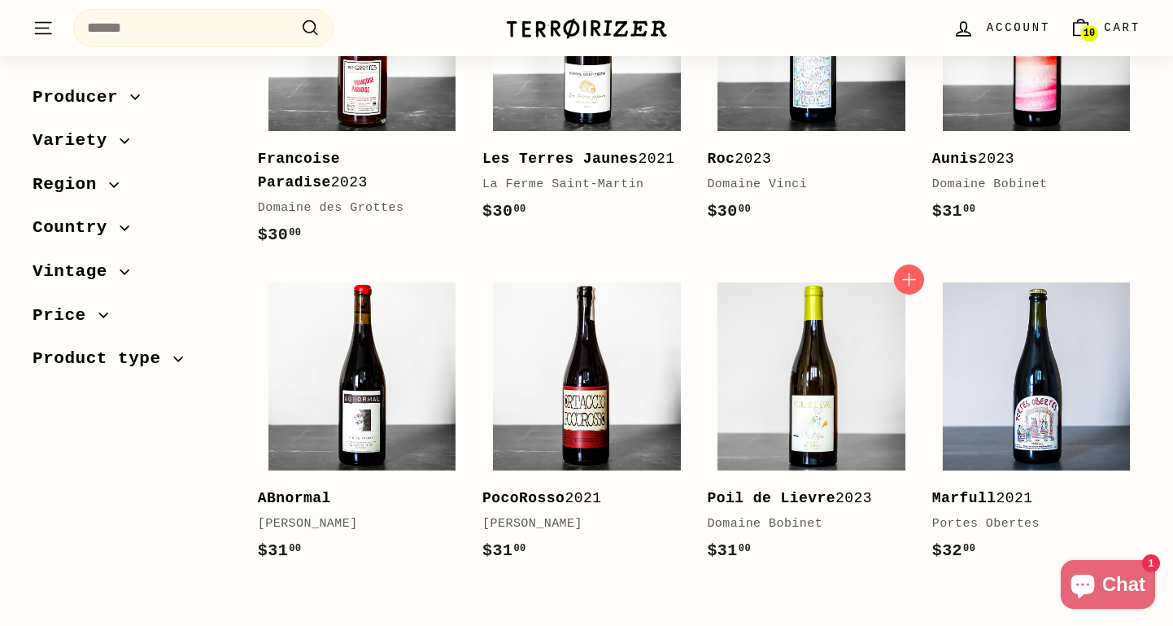
scroll to position [3216, 0]
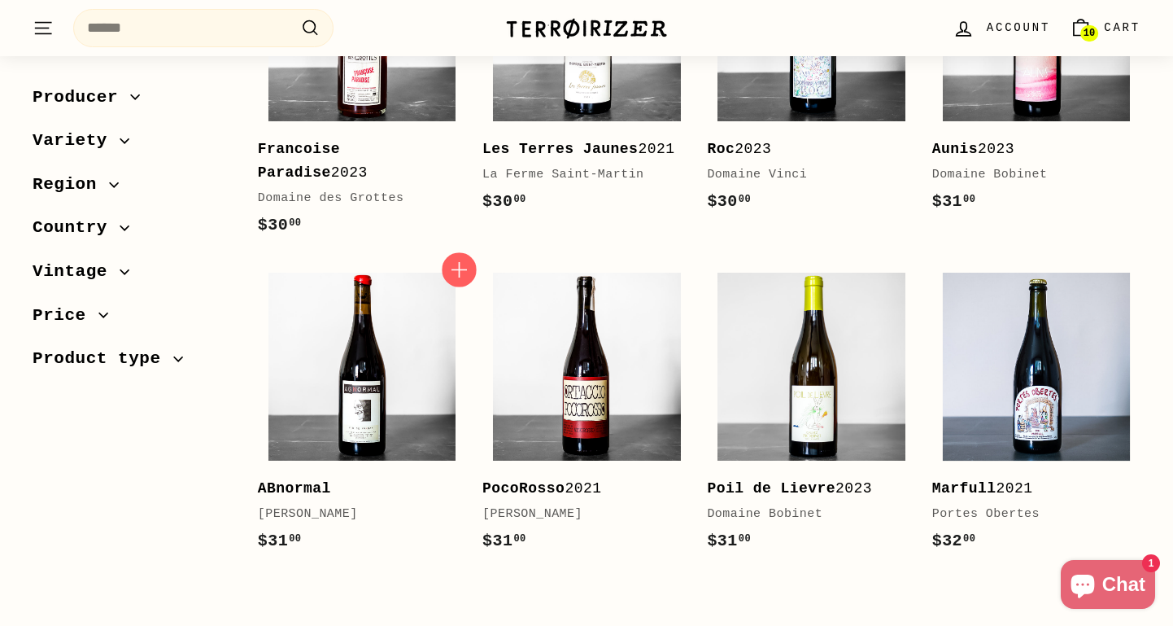
click at [452, 259] on icon "button" at bounding box center [458, 269] width 21 height 21
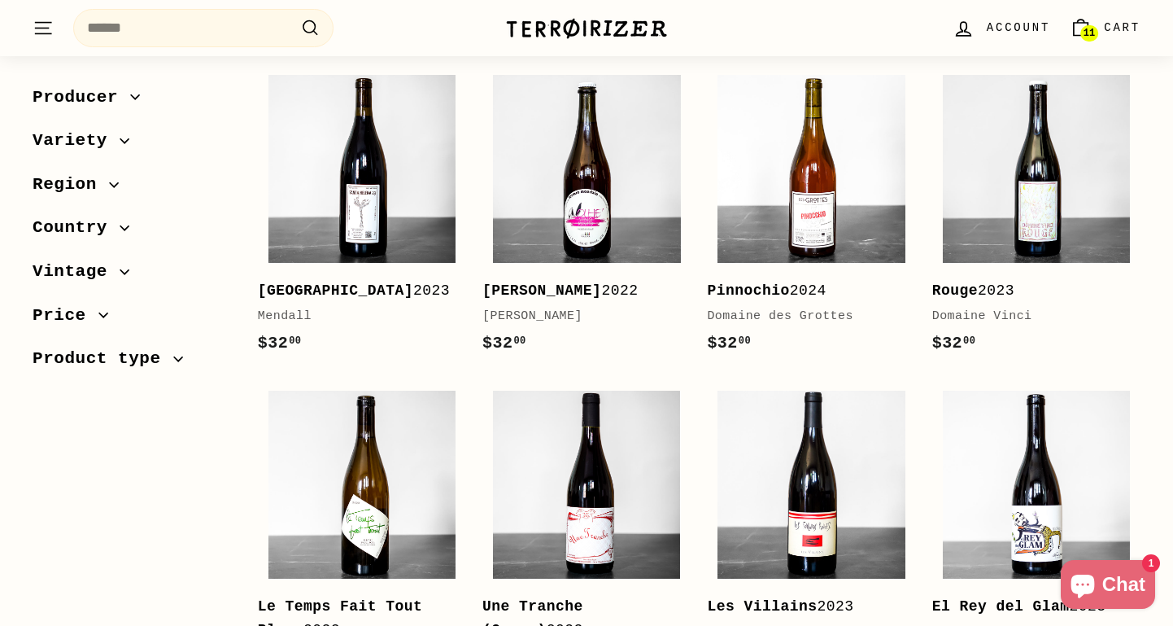
scroll to position [1315, 0]
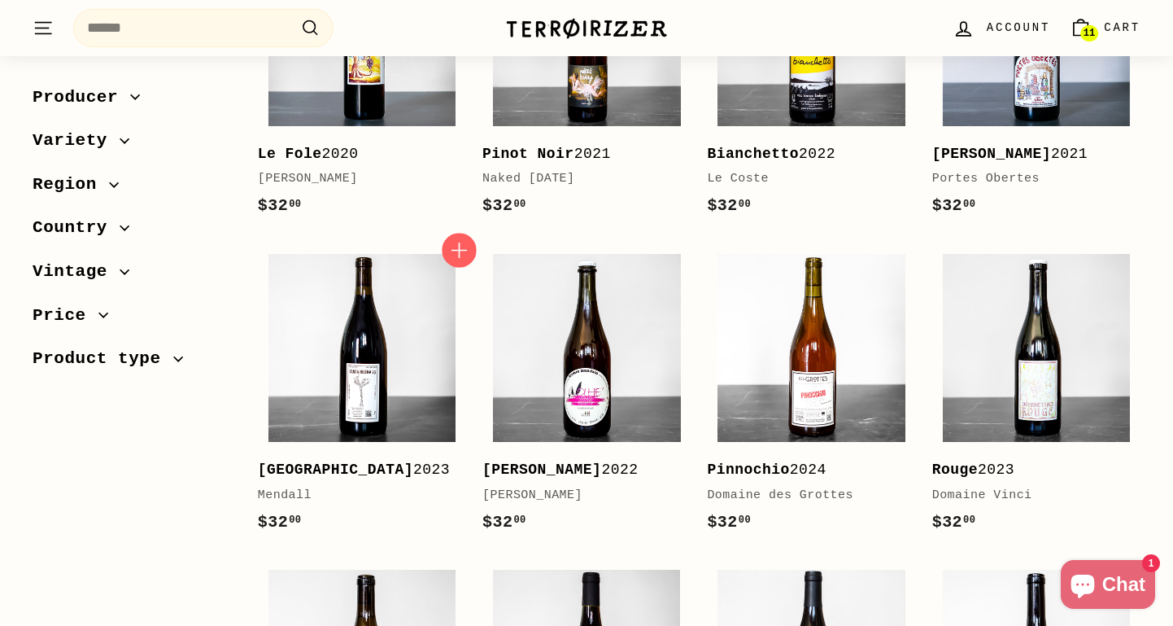
click at [459, 242] on icon "button" at bounding box center [458, 249] width 15 height 15
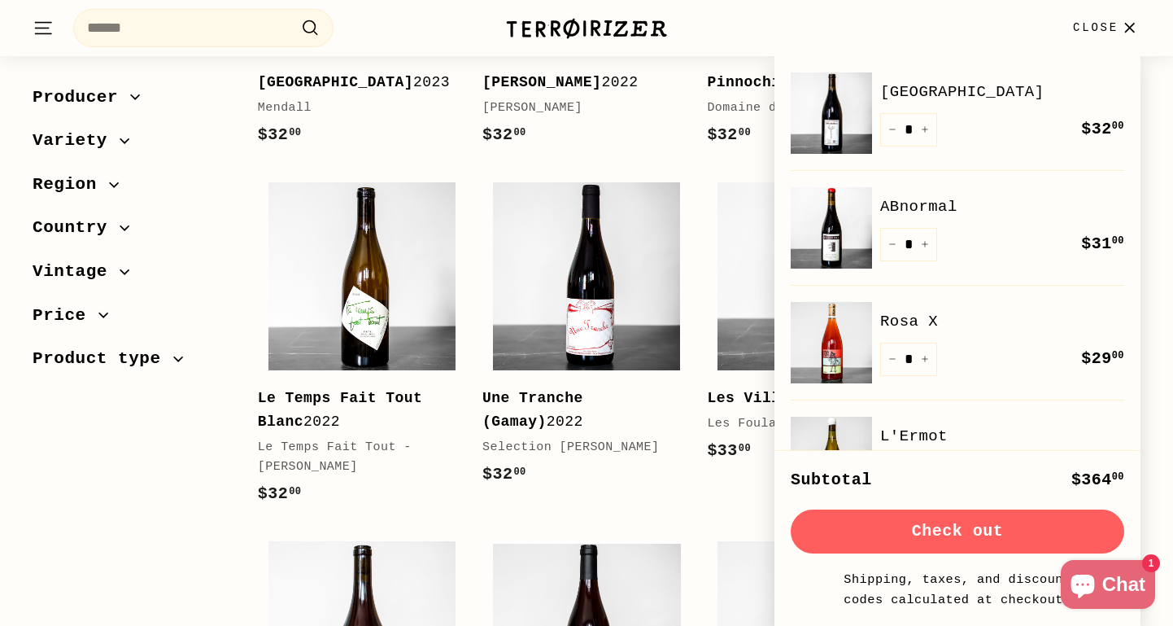
scroll to position [1547, 0]
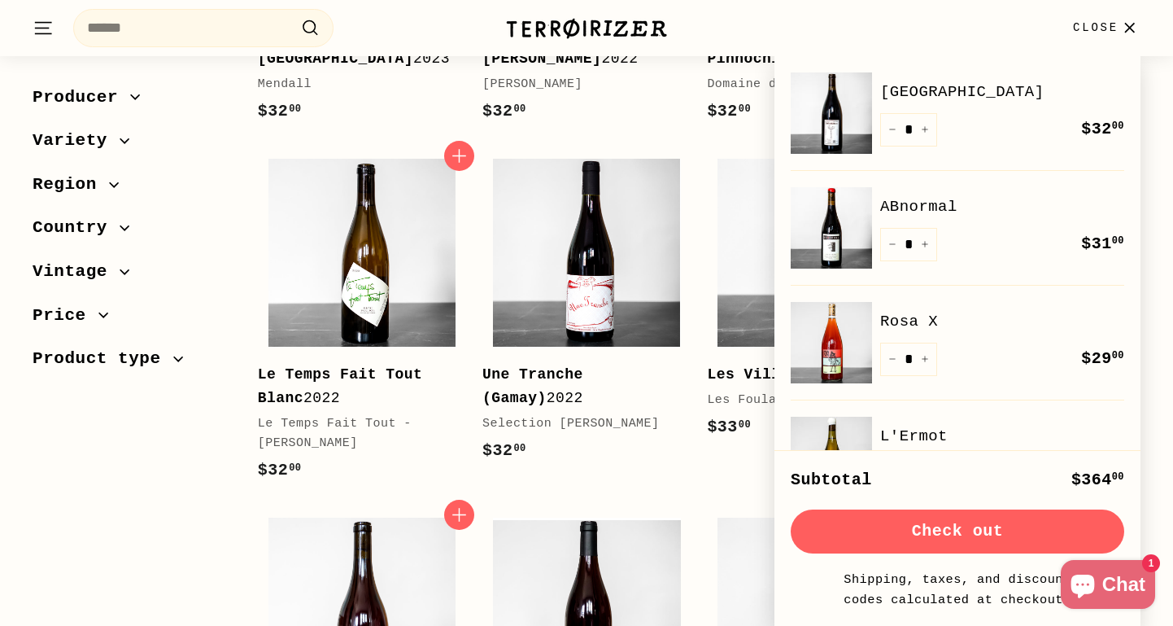
drag, startPoint x: 473, startPoint y: 507, endPoint x: 467, endPoint y: 485, distance: 22.9
click at [467, 485] on div "Add to cart DAZIBAO 2022 Lilian et Sophie Bauchet $32 00 $32.00 Add to cart Cal…" at bounding box center [699, 510] width 899 height 3291
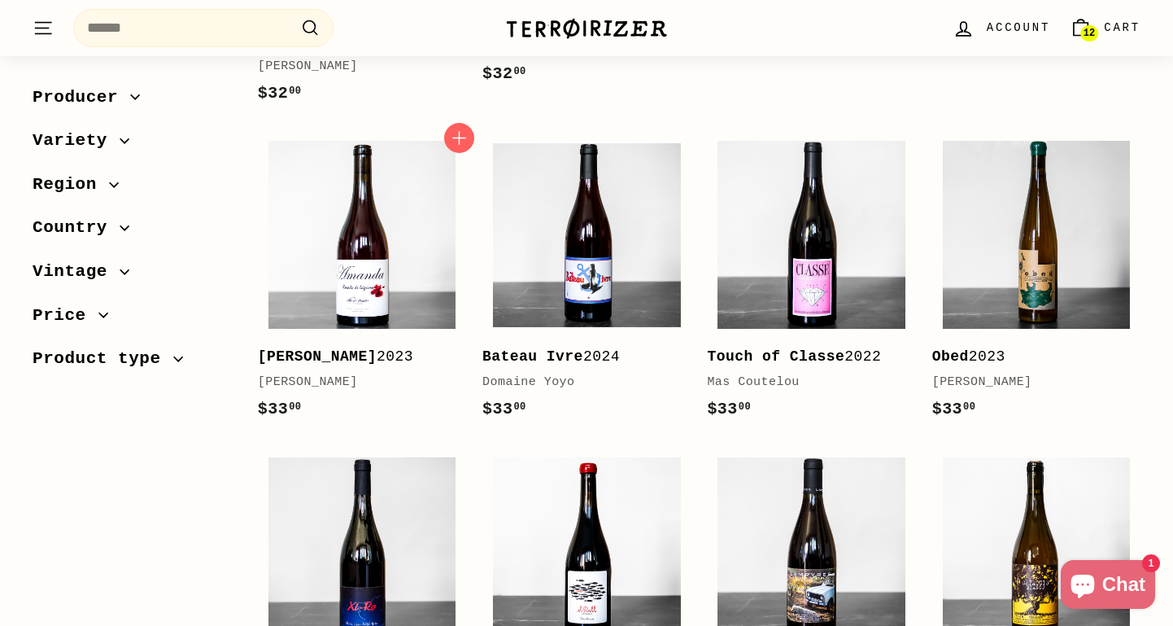
scroll to position [1925, 0]
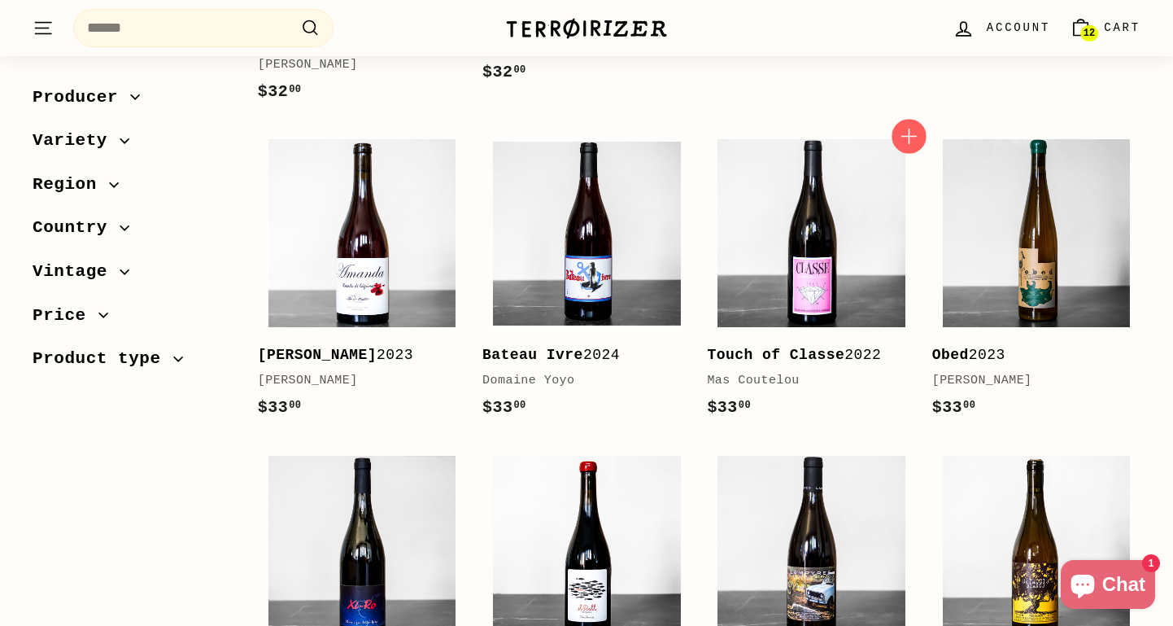
click at [905, 136] on icon "button" at bounding box center [908, 135] width 21 height 21
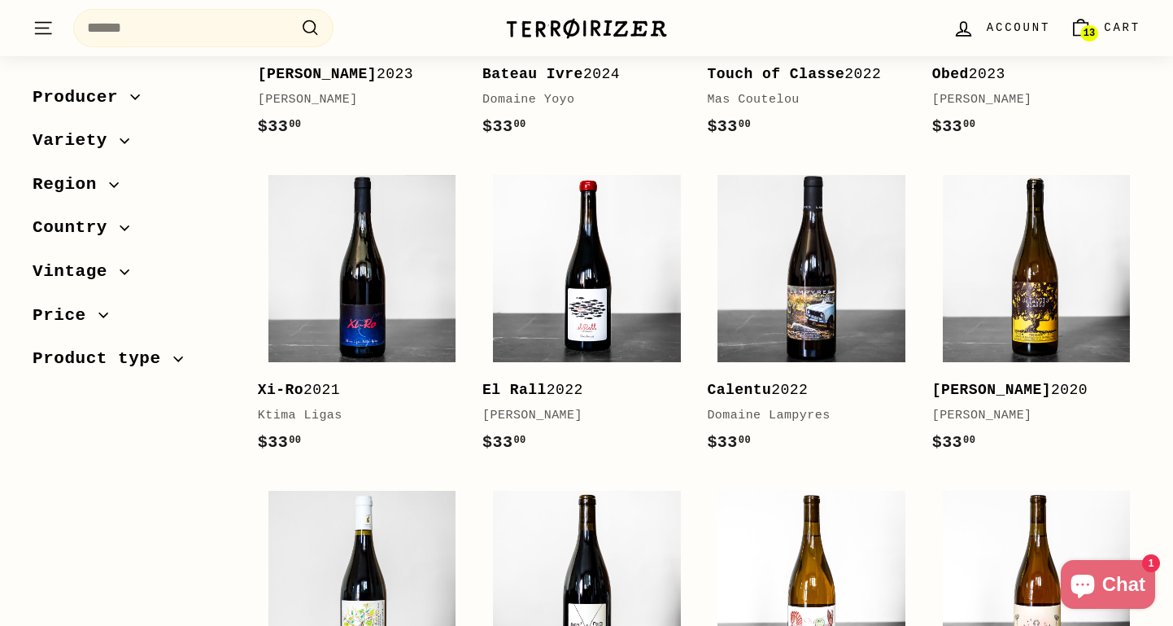
scroll to position [2235, 0]
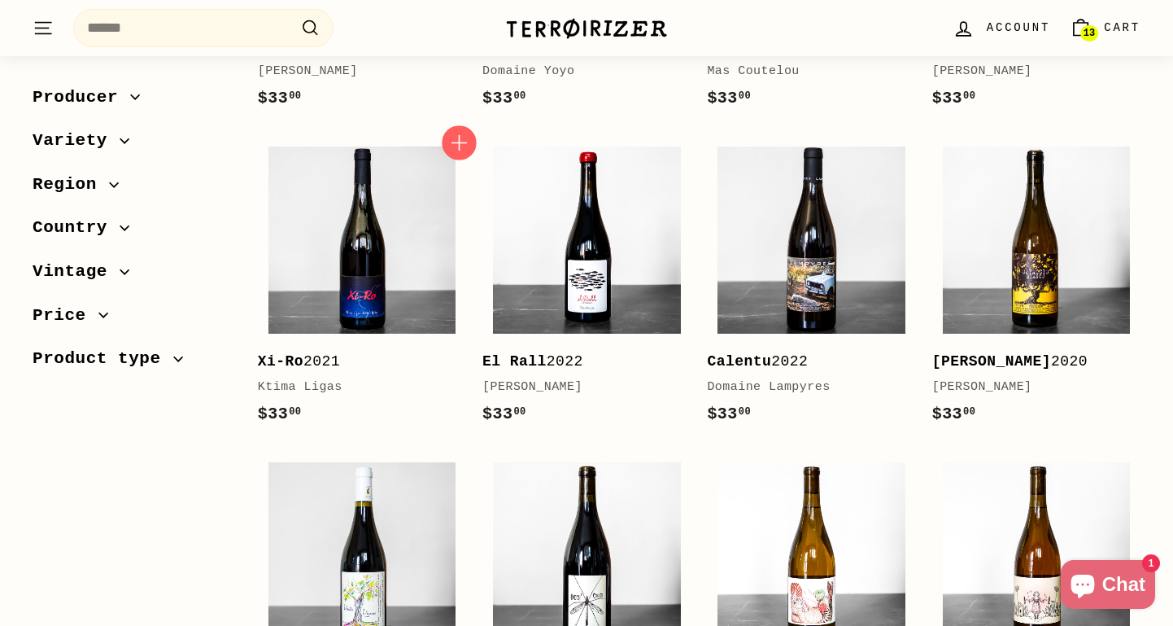
click at [456, 144] on icon "button" at bounding box center [458, 142] width 21 height 21
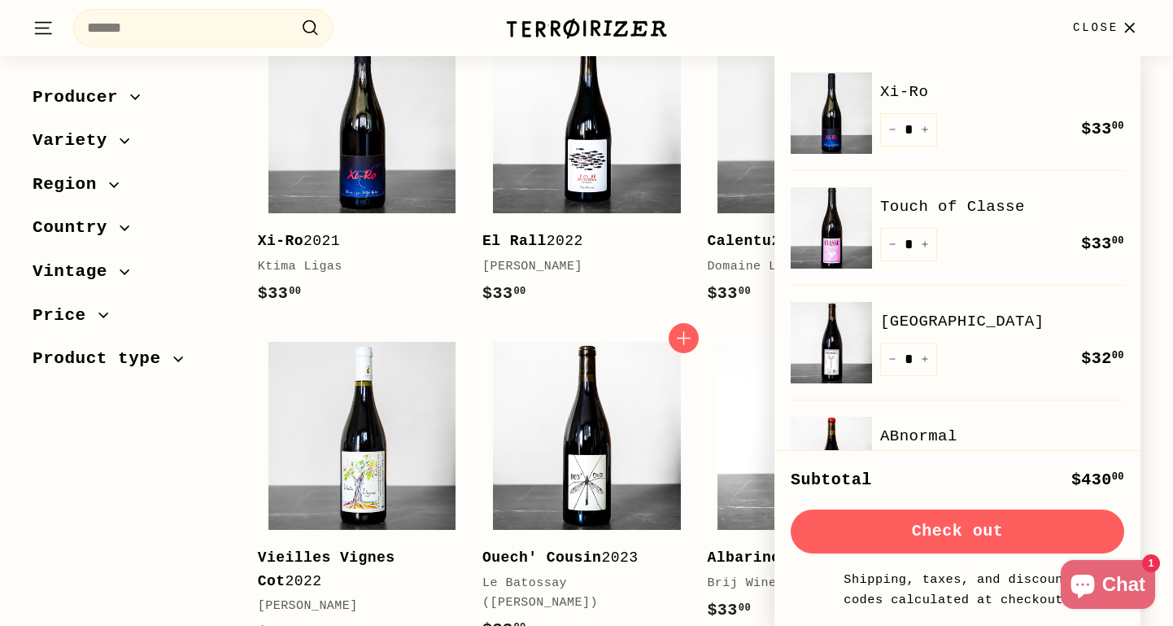
scroll to position [2356, 0]
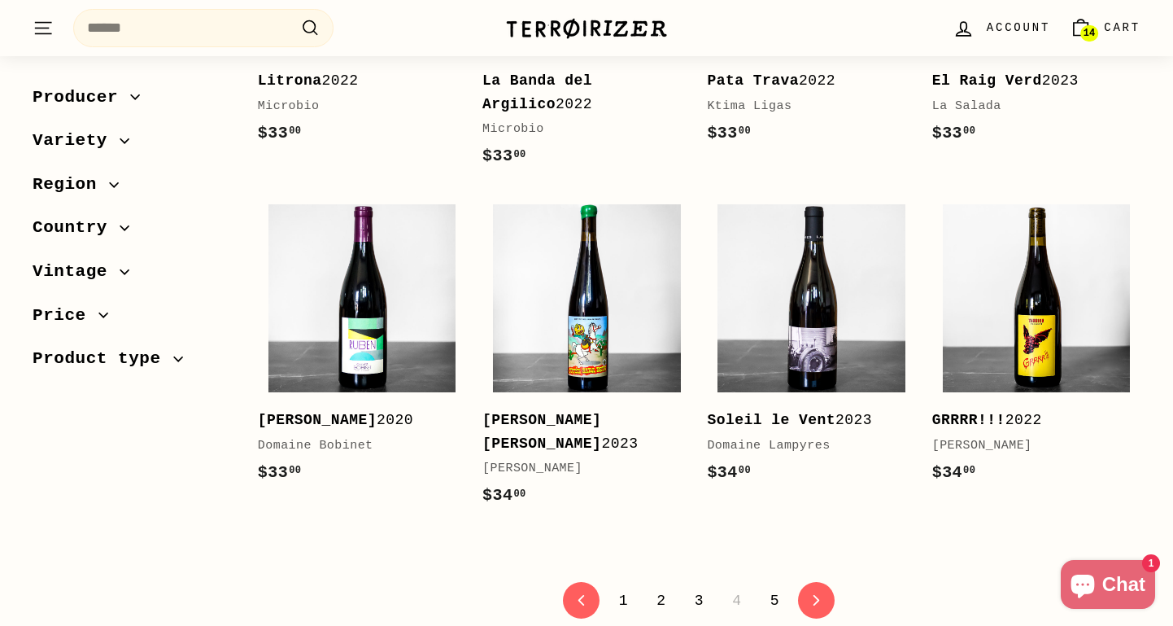
scroll to position [3178, 0]
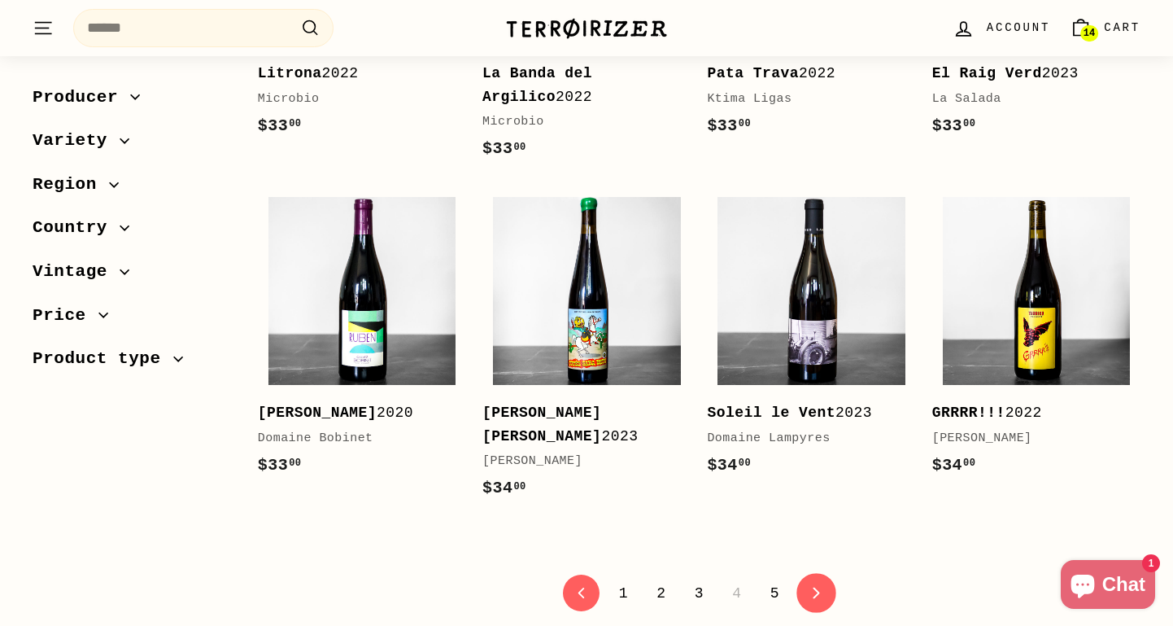
click at [816, 579] on link "icon-chevron Next" at bounding box center [817, 593] width 40 height 40
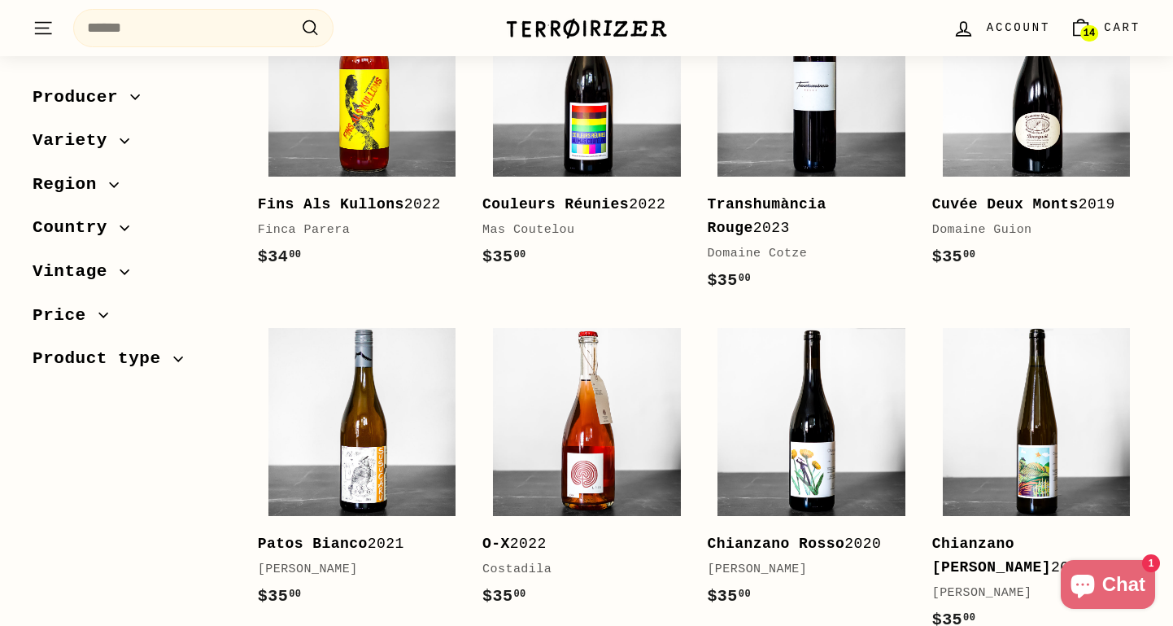
scroll to position [479, 0]
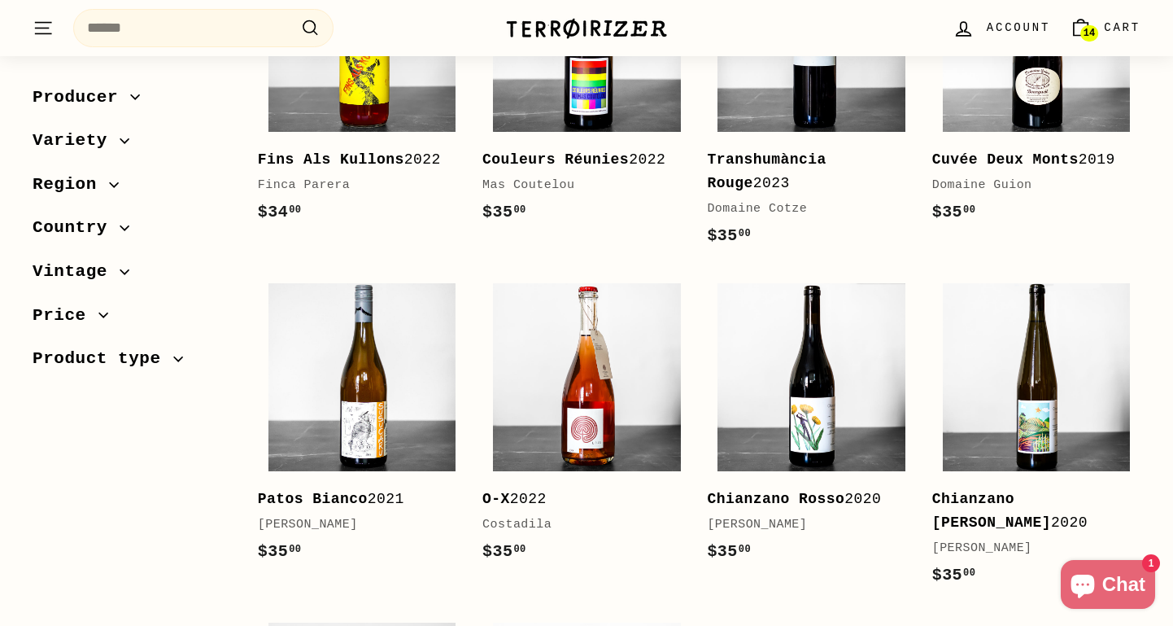
click at [142, 496] on div "Sort Featured Best selling Alphabetically, A-Z Alphabetically, Z-A Price, low t…" at bounding box center [578, 433] width 1126 height 1258
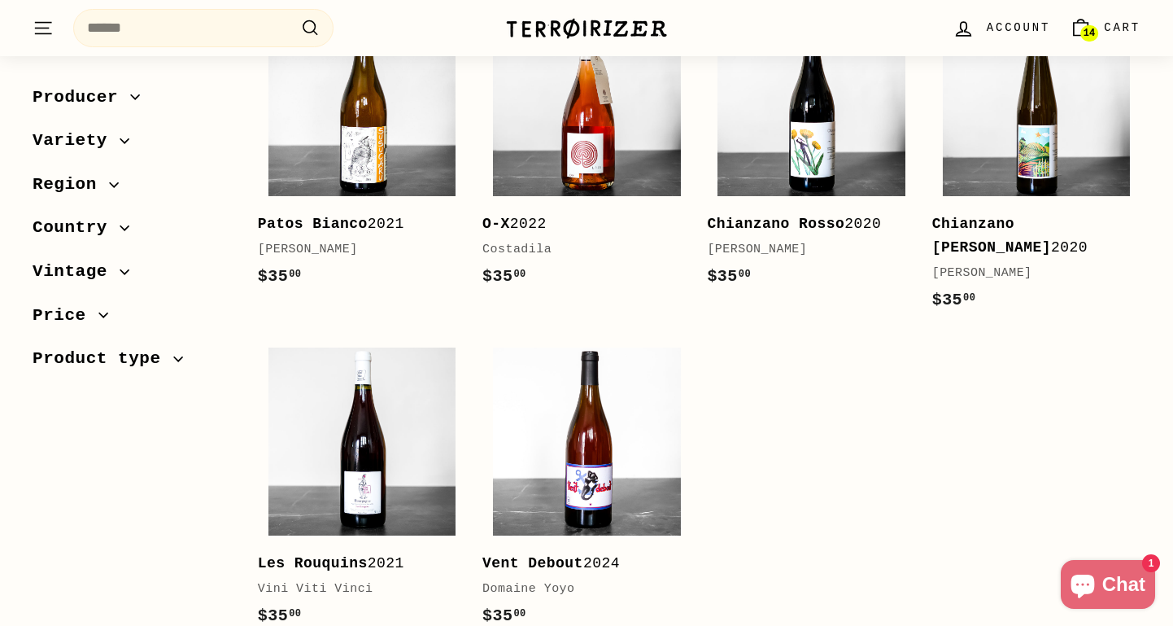
scroll to position [853, 0]
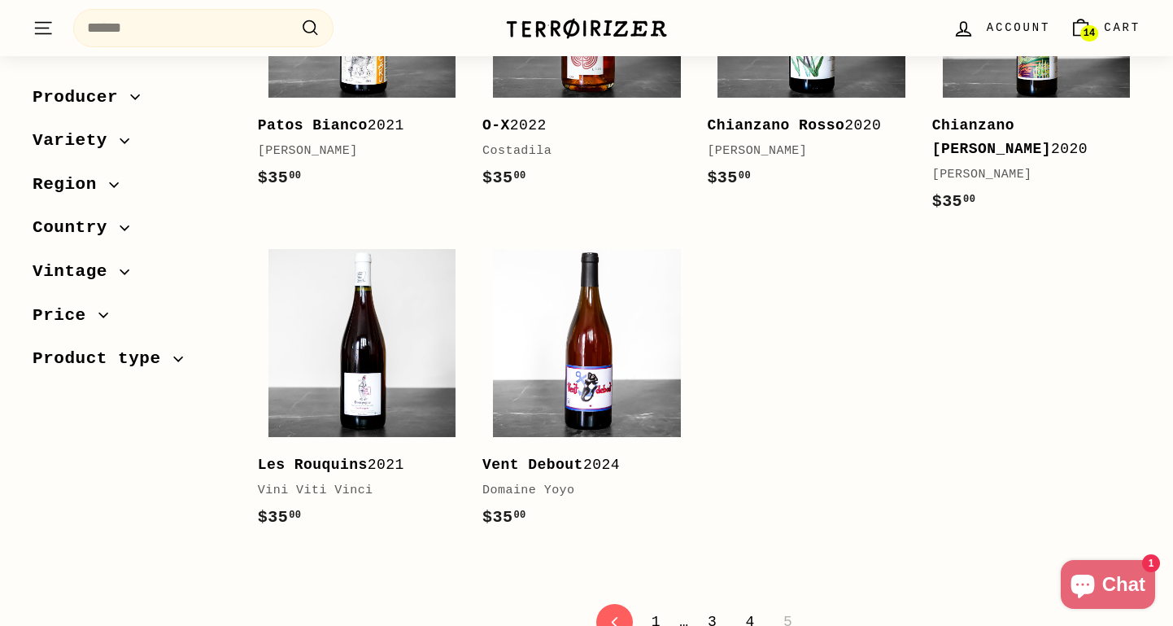
click at [1109, 41] on link "14 Cart" at bounding box center [1105, 28] width 90 height 48
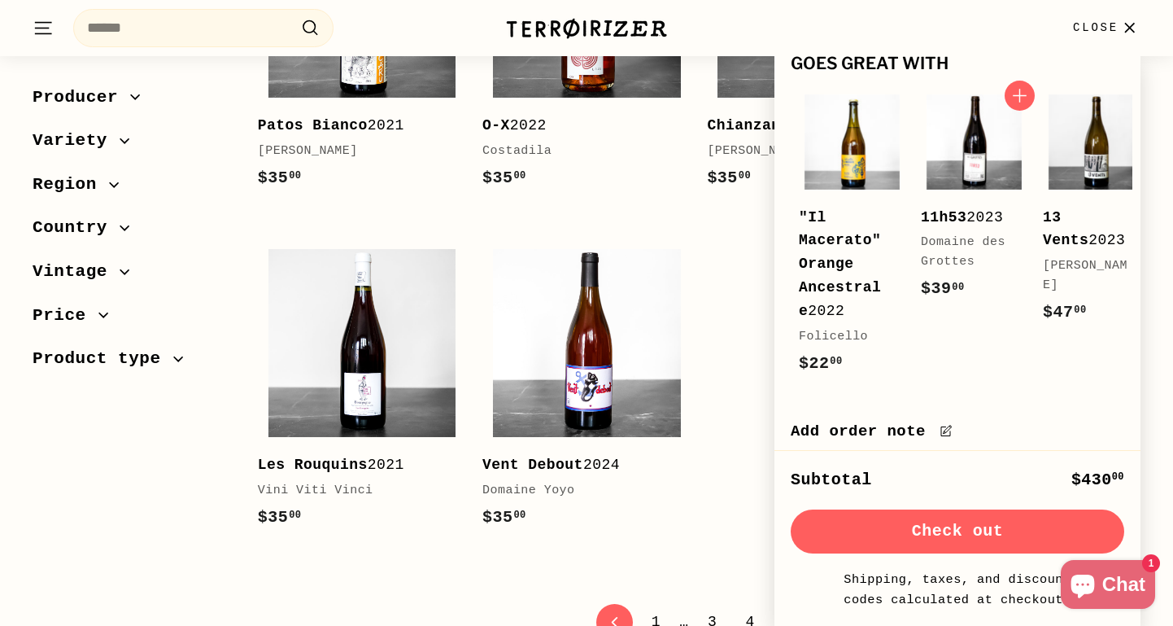
scroll to position [1291, 0]
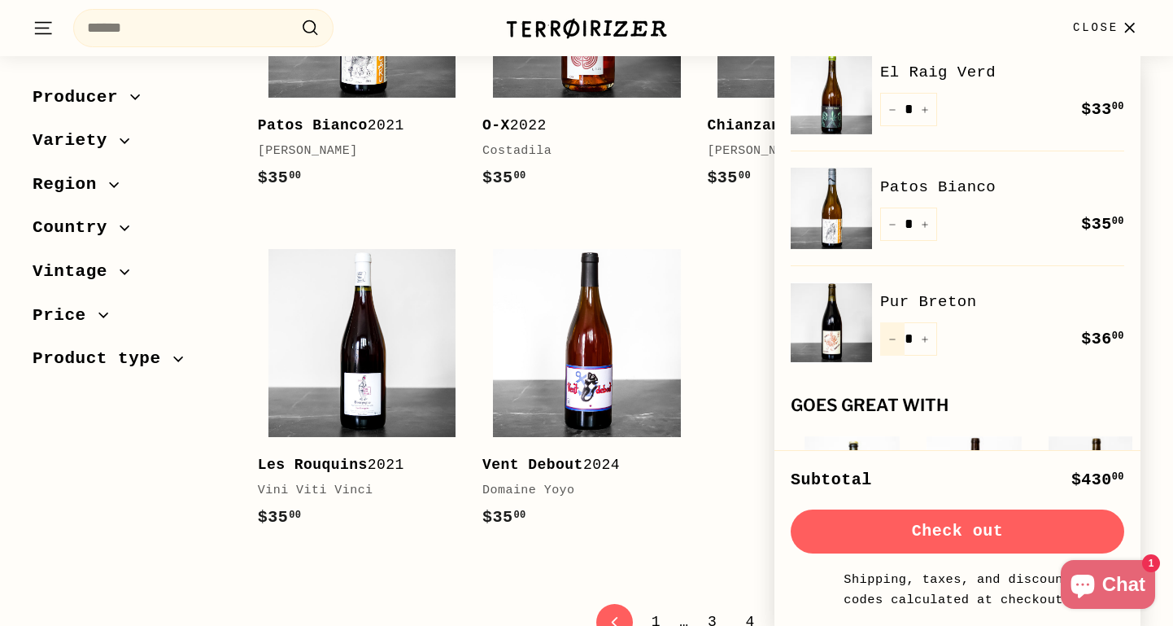
click at [887, 337] on button "−" at bounding box center [892, 338] width 24 height 33
type input "*"
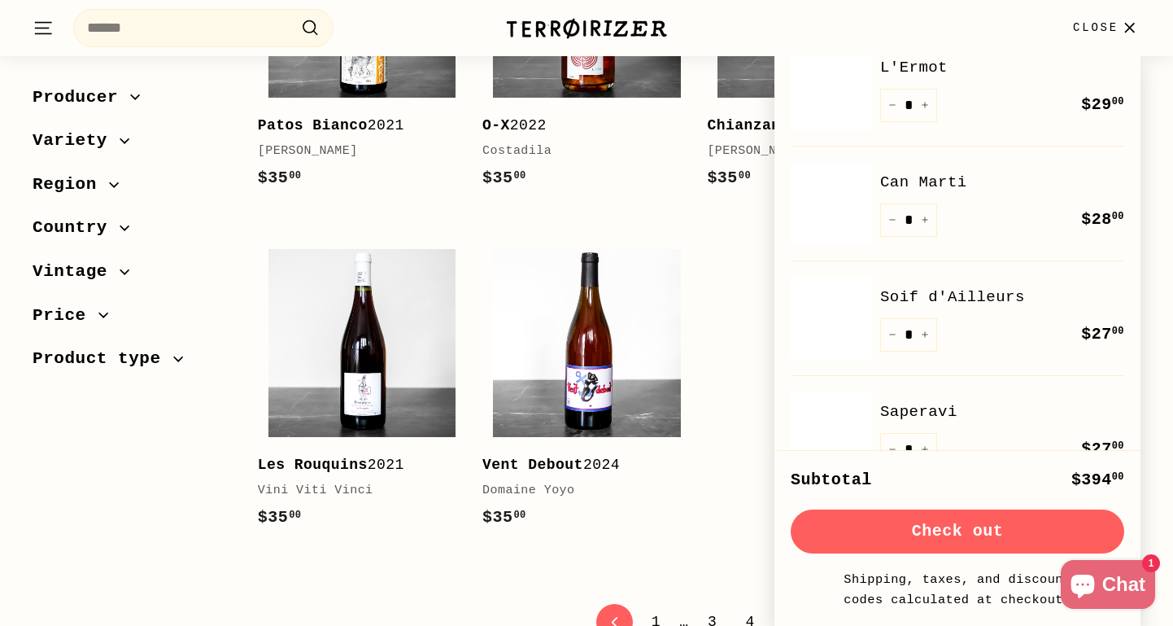
scroll to position [588, 0]
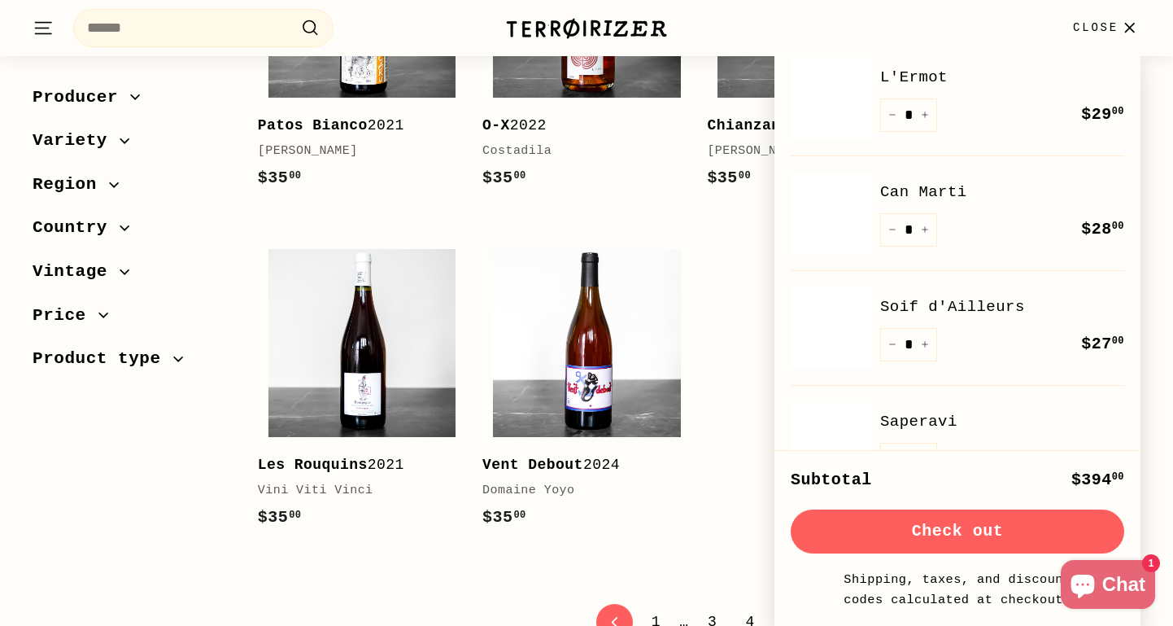
click at [905, 514] on button "Check out" at bounding box center [958, 531] width 334 height 44
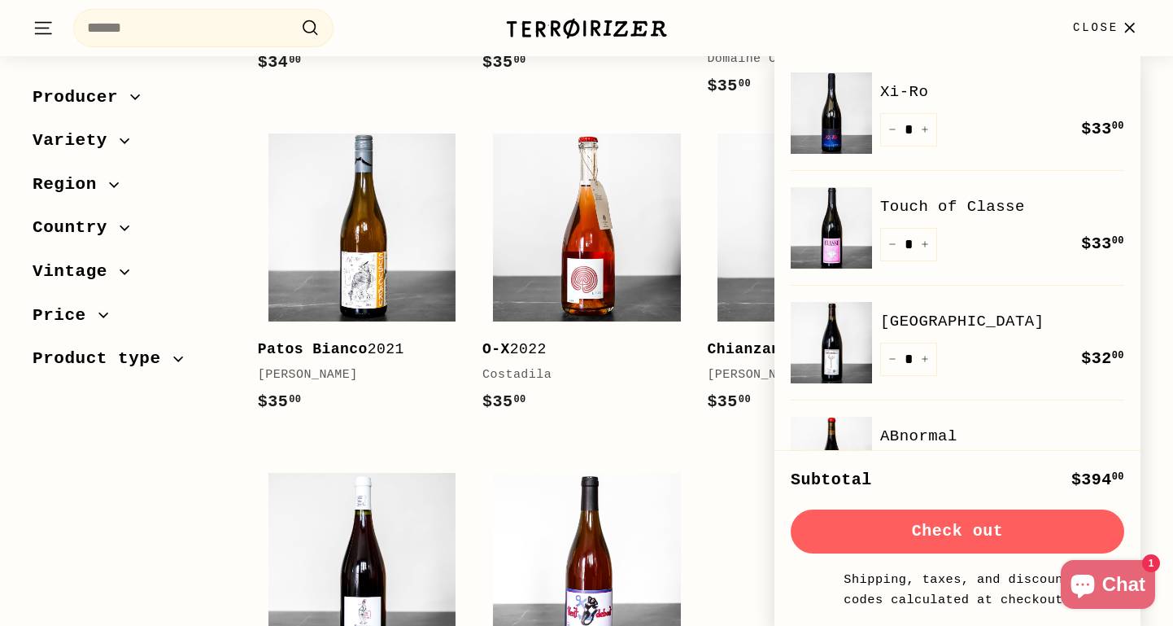
scroll to position [281, 0]
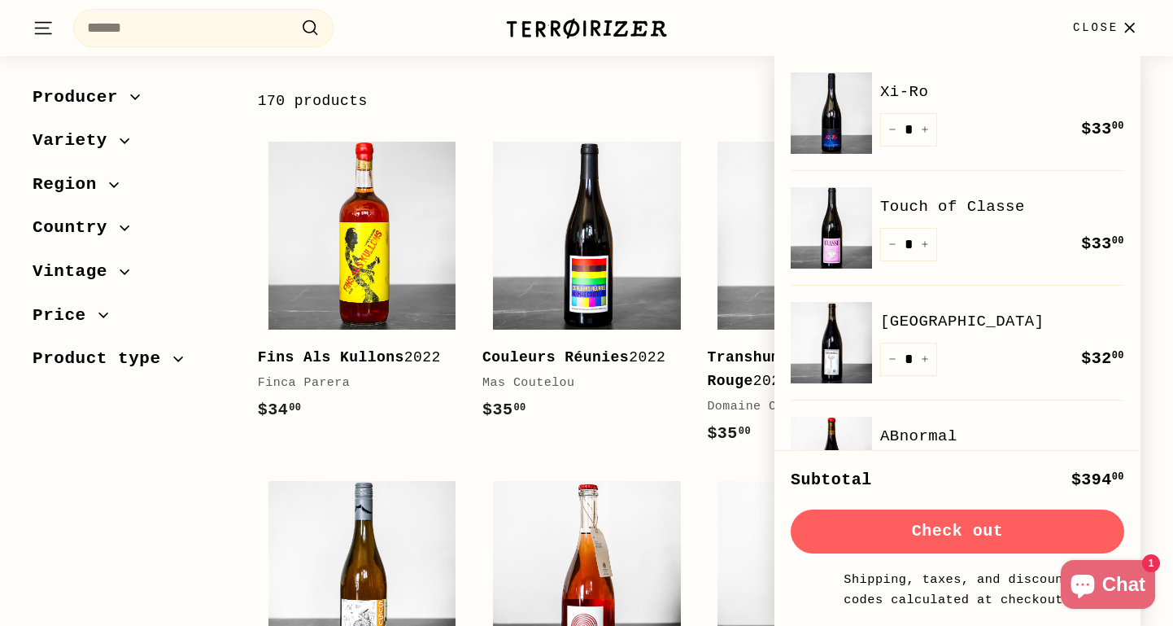
click at [1102, 24] on span "Close" at bounding box center [1096, 28] width 46 height 18
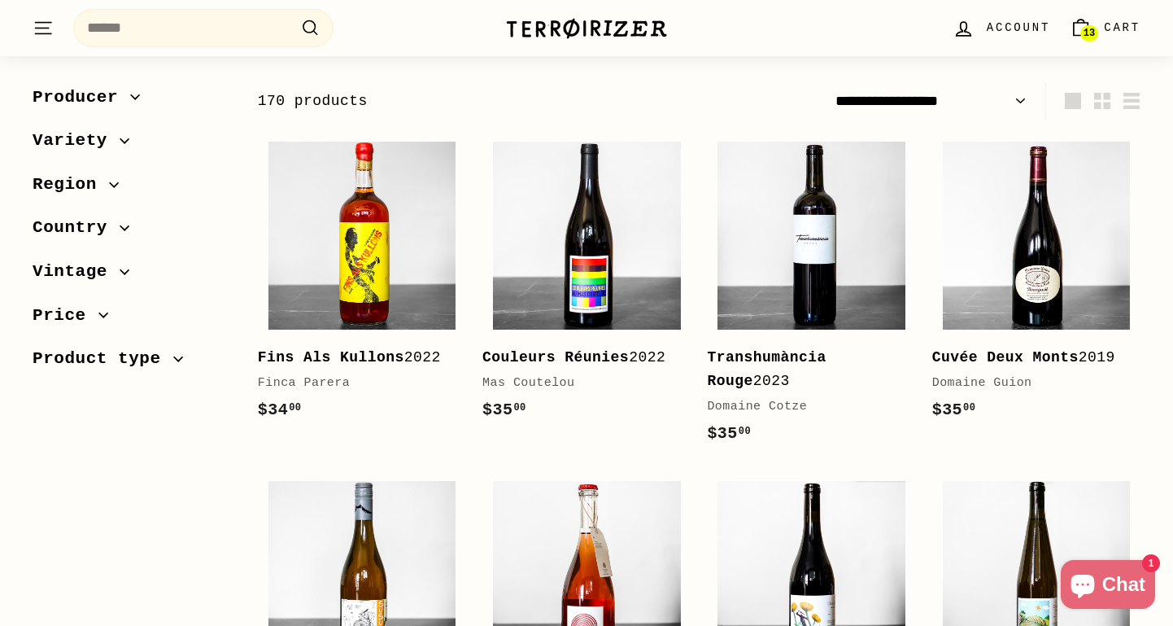
click at [1097, 28] on link "13 Cart" at bounding box center [1105, 28] width 90 height 48
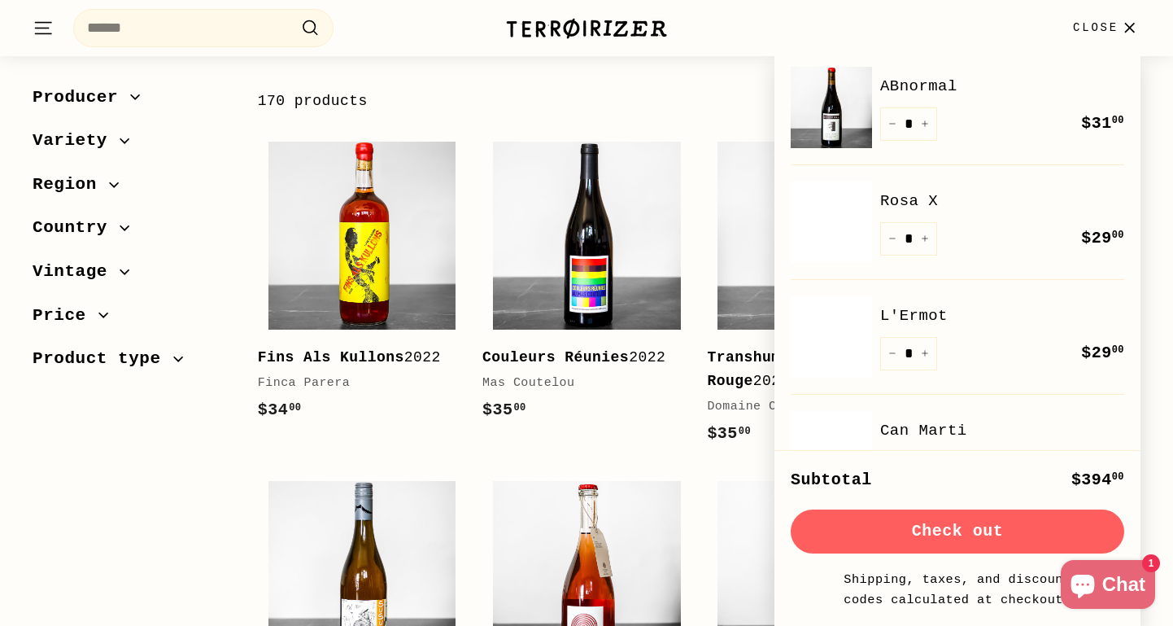
scroll to position [351, 0]
click at [981, 244] on div "Quantity * − + Remove $29 00 $29.00" at bounding box center [1002, 237] width 244 height 33
click at [817, 192] on img at bounding box center [831, 221] width 81 height 81
click at [814, 340] on img at bounding box center [831, 335] width 81 height 81
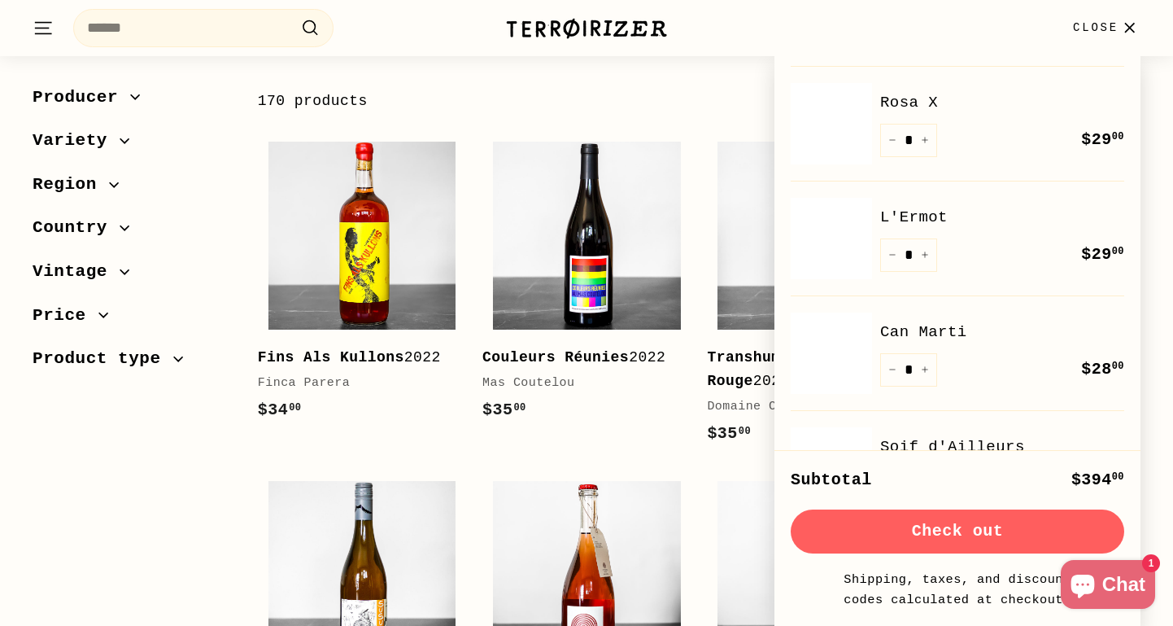
scroll to position [482, 0]
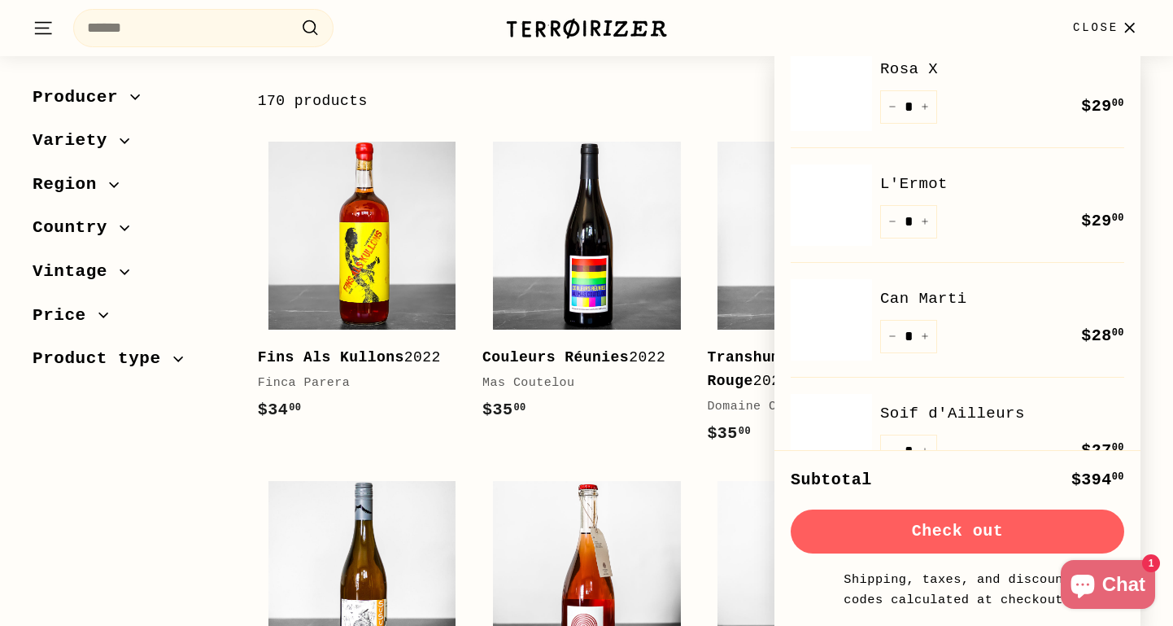
click at [835, 333] on img at bounding box center [831, 319] width 81 height 81
click at [820, 351] on img at bounding box center [831, 317] width 81 height 81
click at [829, 430] on img at bounding box center [831, 431] width 81 height 81
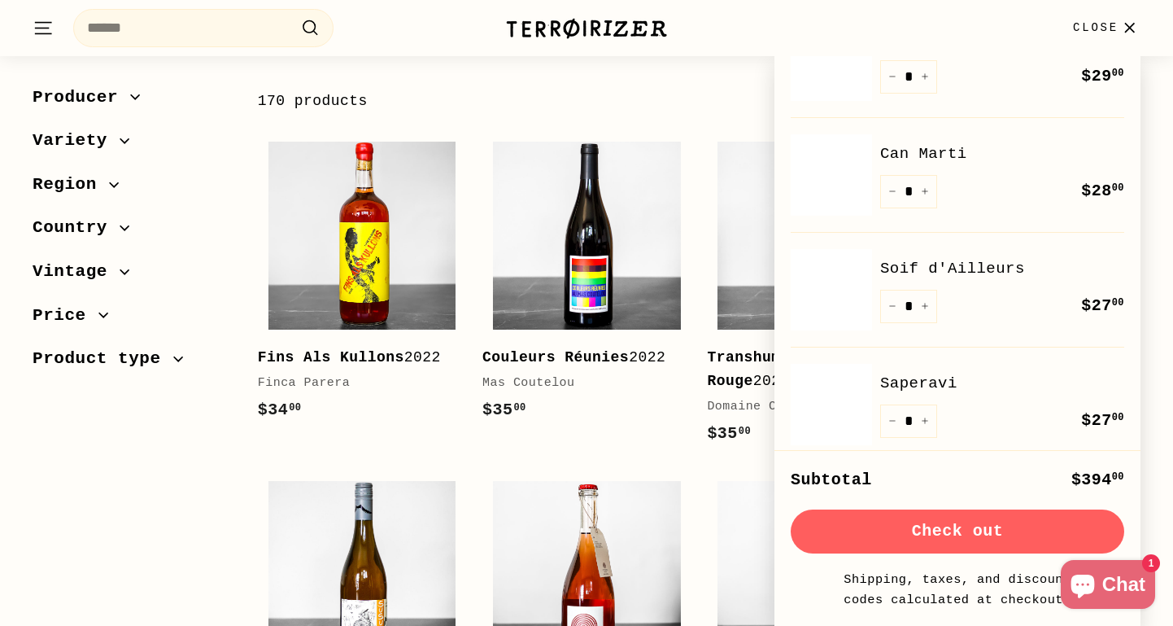
scroll to position [630, 0]
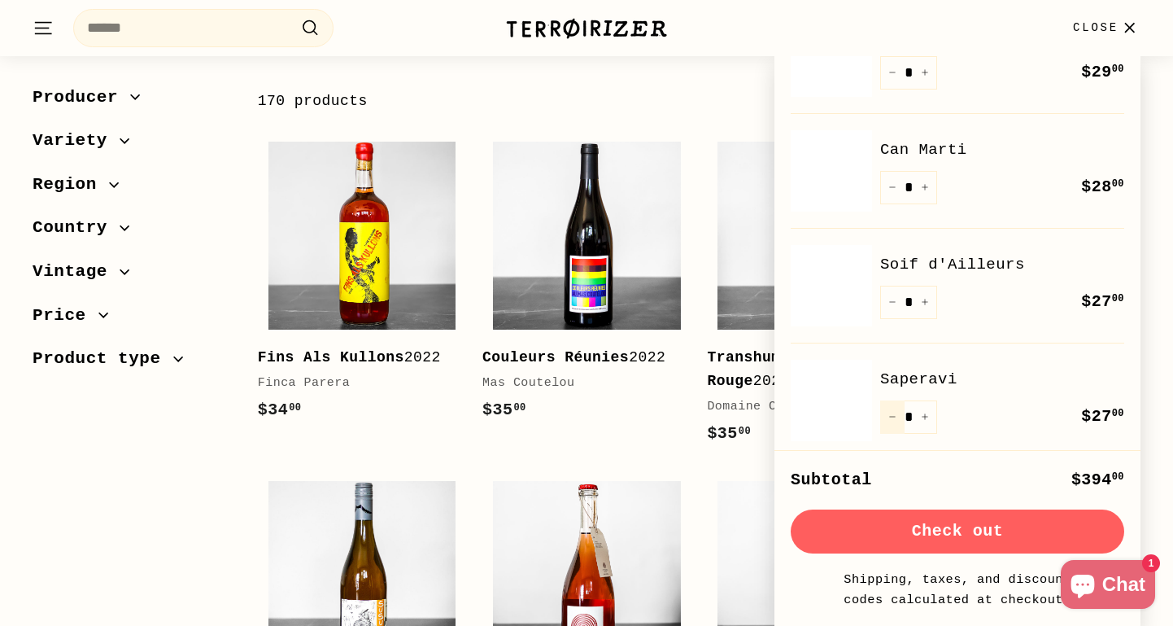
click at [895, 413] on icon "Reduce item quantity by one" at bounding box center [892, 416] width 8 height 8
type input "*"
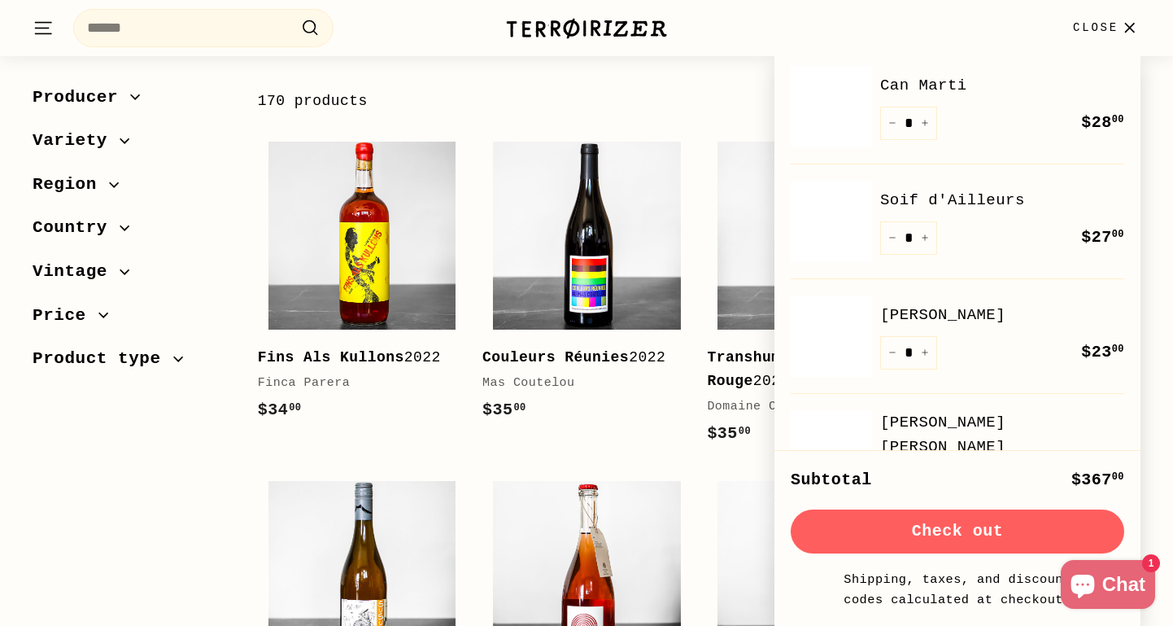
click at [820, 337] on img at bounding box center [831, 335] width 81 height 81
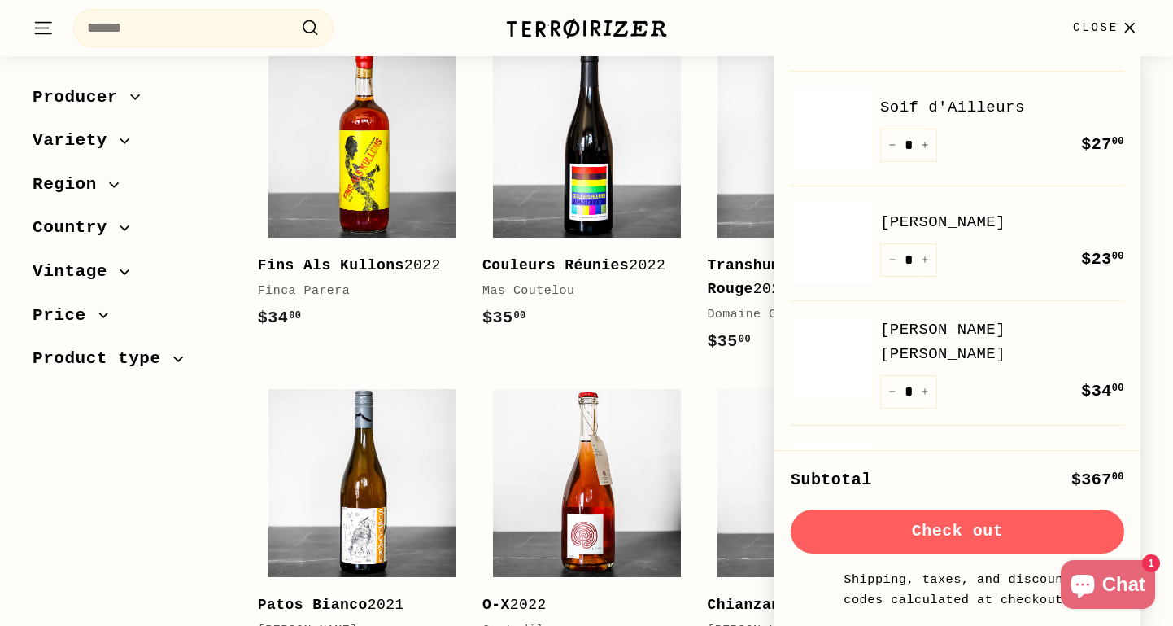
scroll to position [811, 0]
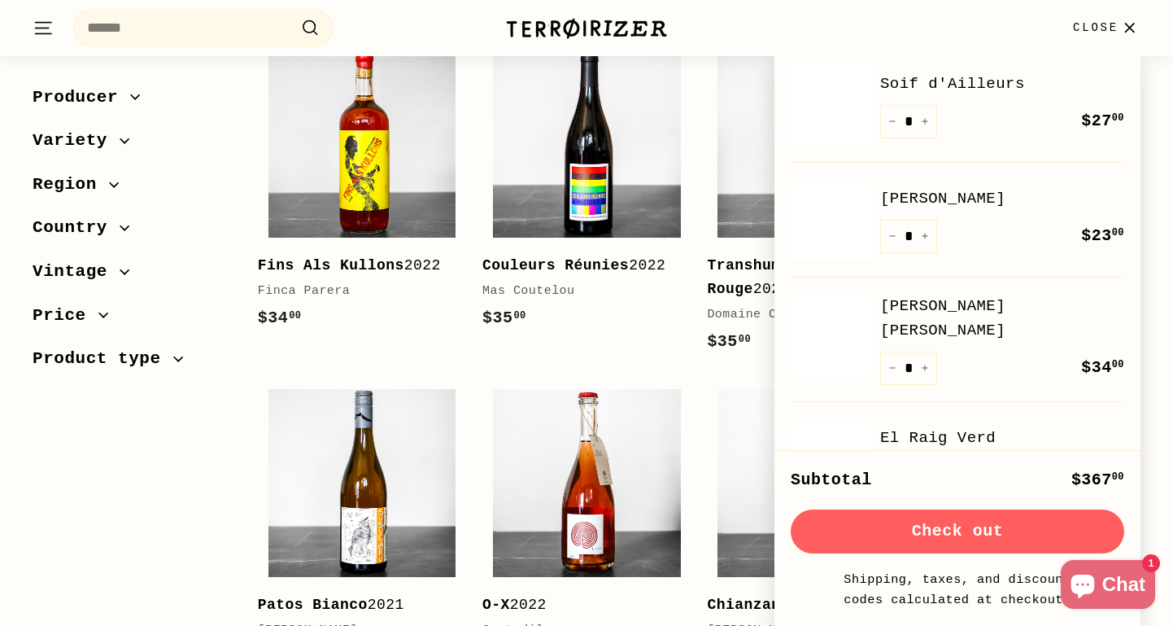
click at [837, 354] on img at bounding box center [831, 334] width 81 height 81
click at [894, 351] on button "−" at bounding box center [892, 367] width 24 height 33
type input "*"
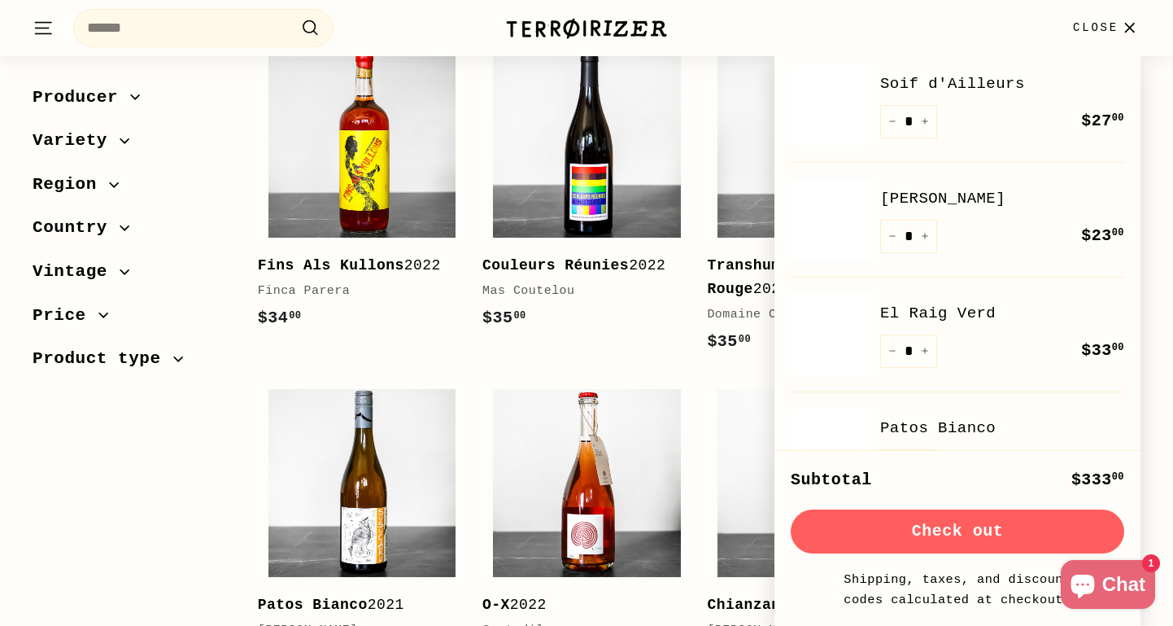
click at [822, 334] on img at bounding box center [831, 334] width 81 height 81
click at [888, 347] on icon "Reduce item quantity by one" at bounding box center [892, 351] width 8 height 8
type input "*"
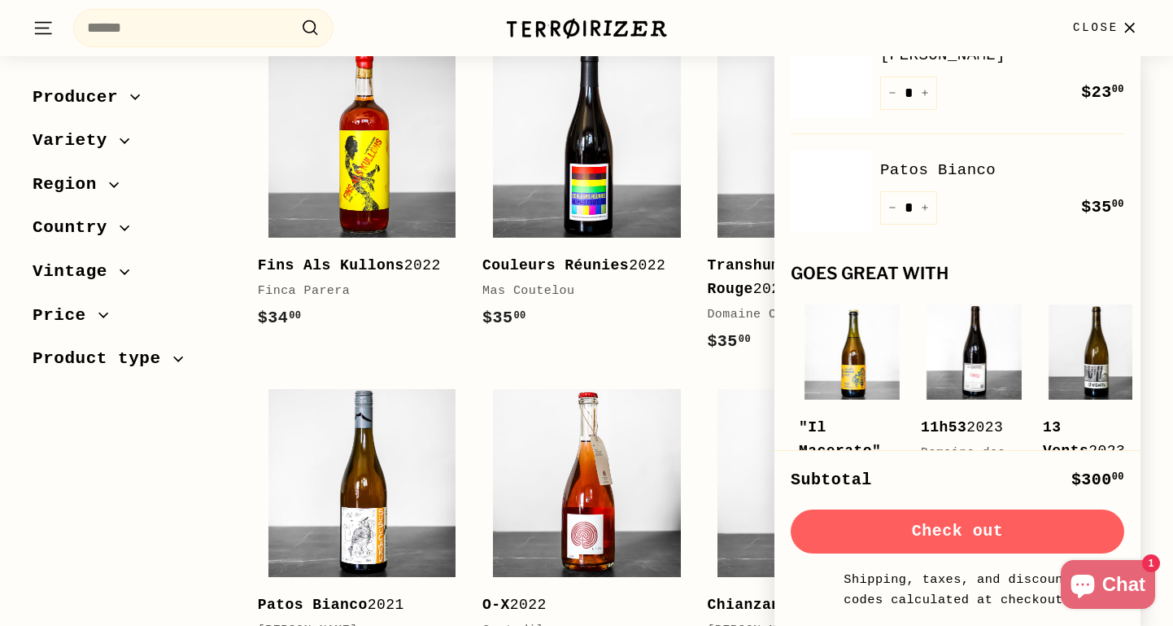
scroll to position [1048, 0]
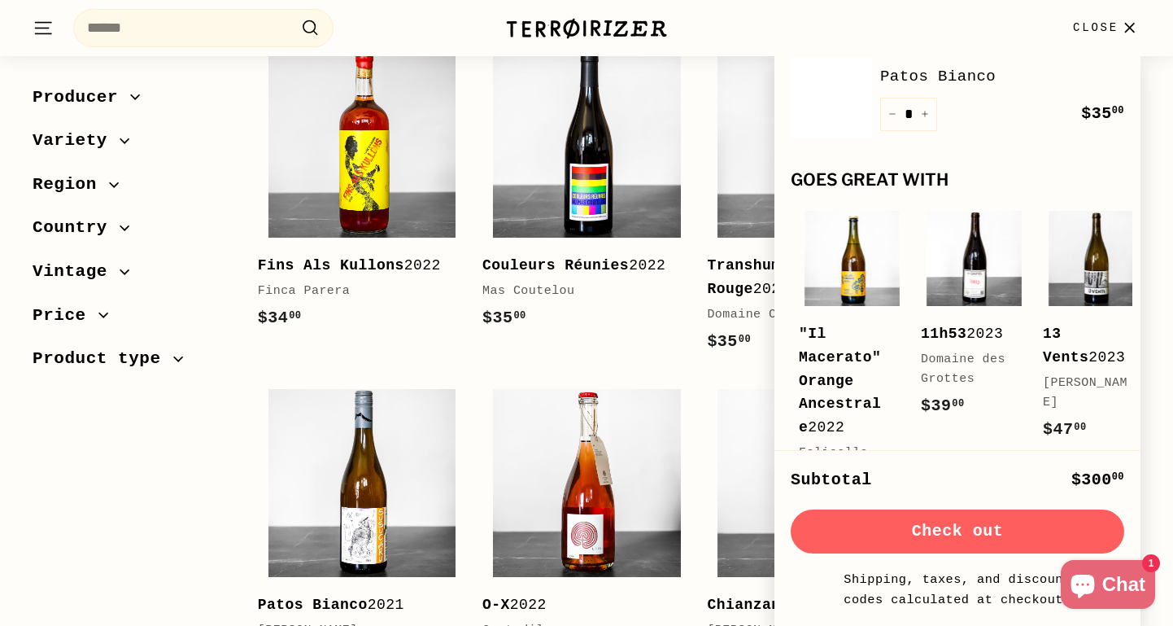
click at [195, 482] on div "Sort Featured Best selling Alphabetically, A-Z Alphabetically, Z-A Price, low t…" at bounding box center [578, 539] width 1126 height 1258
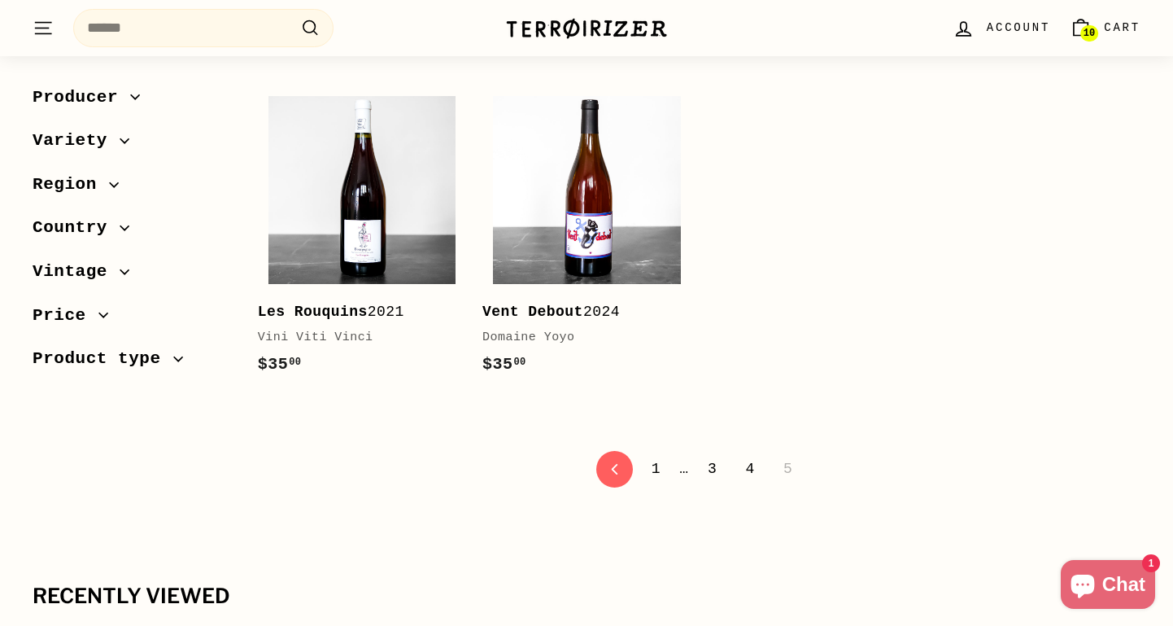
scroll to position [1004, 0]
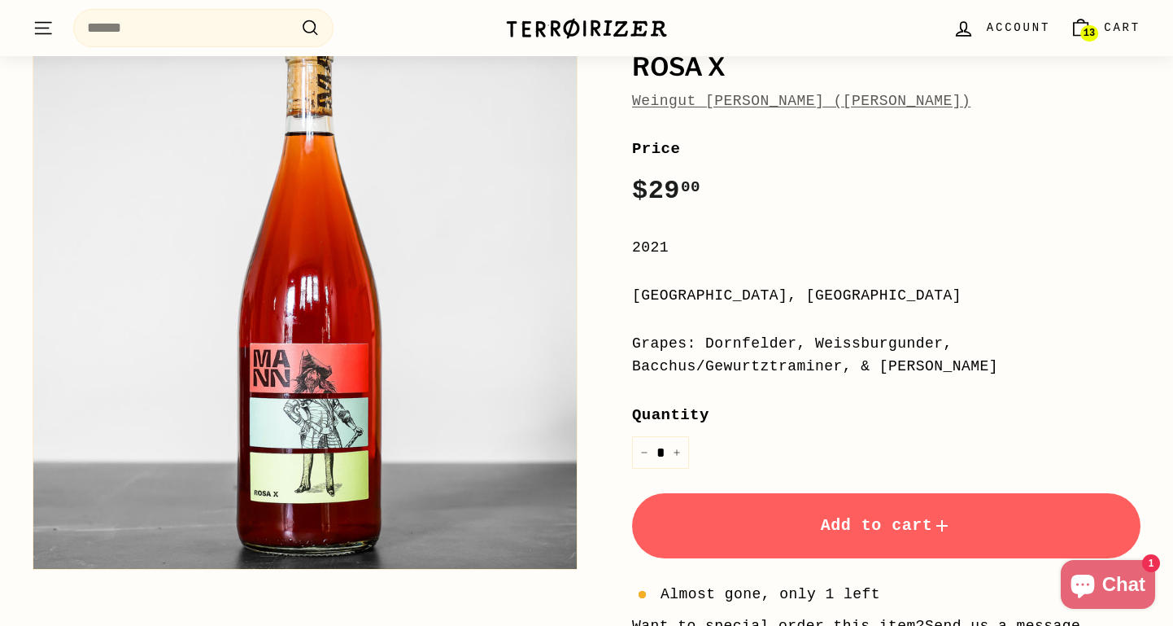
scroll to position [207, 0]
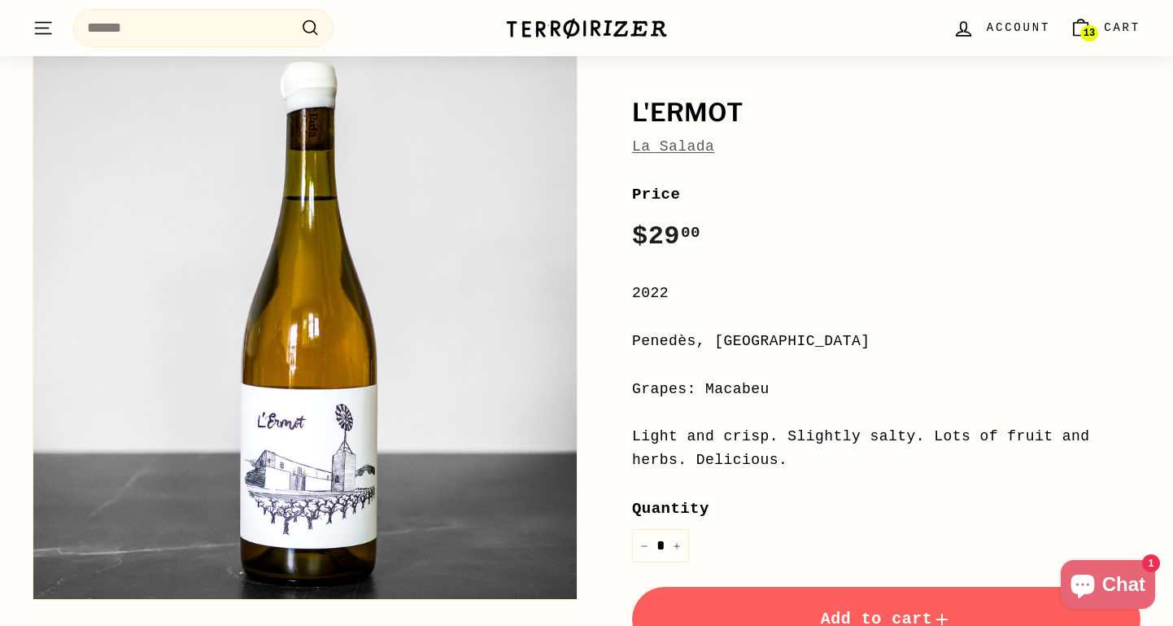
scroll to position [167, 0]
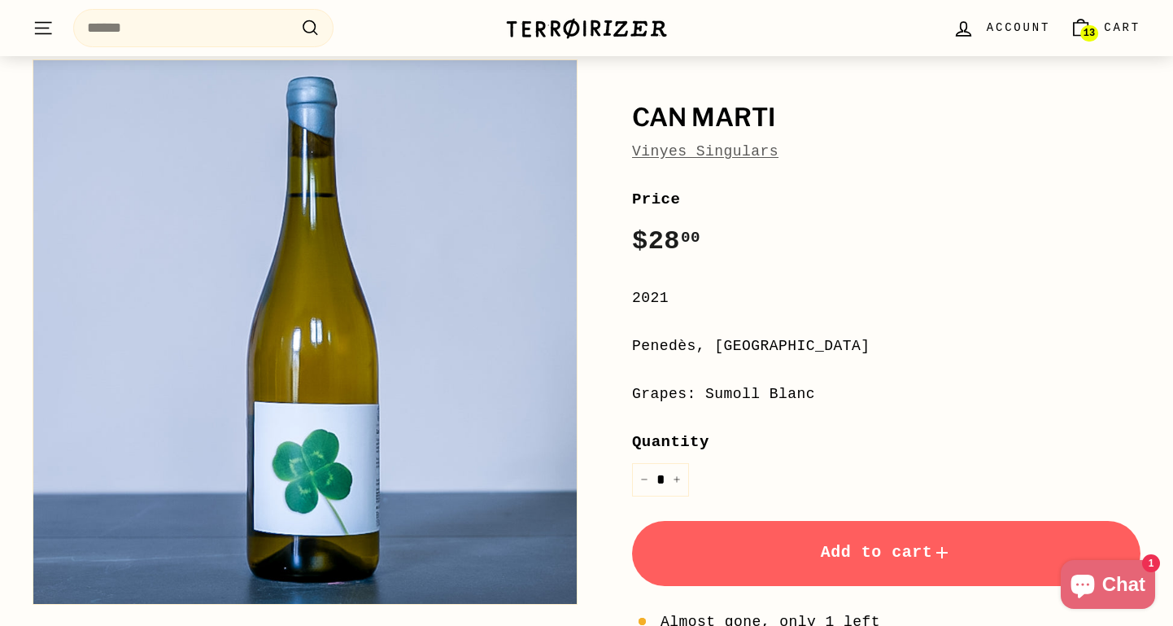
scroll to position [183, 0]
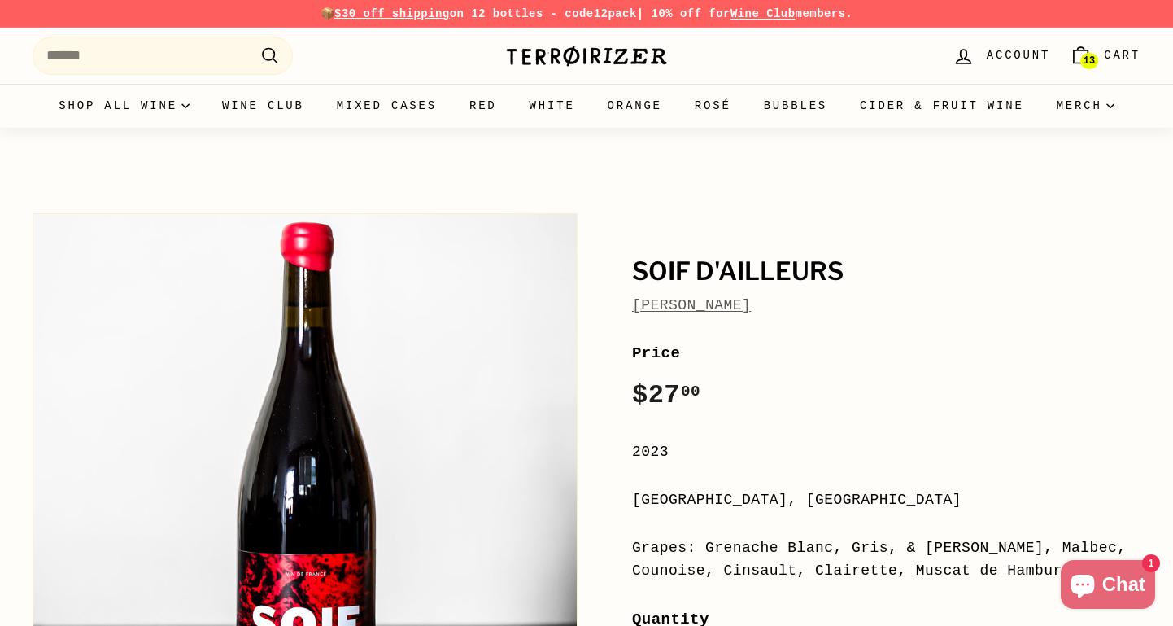
click at [827, 338] on div "Soif d'Ailleurs [PERSON_NAME] Price Regular price $27 00 $27.00 / 2023 [GEOGRAP…" at bounding box center [867, 583] width 545 height 757
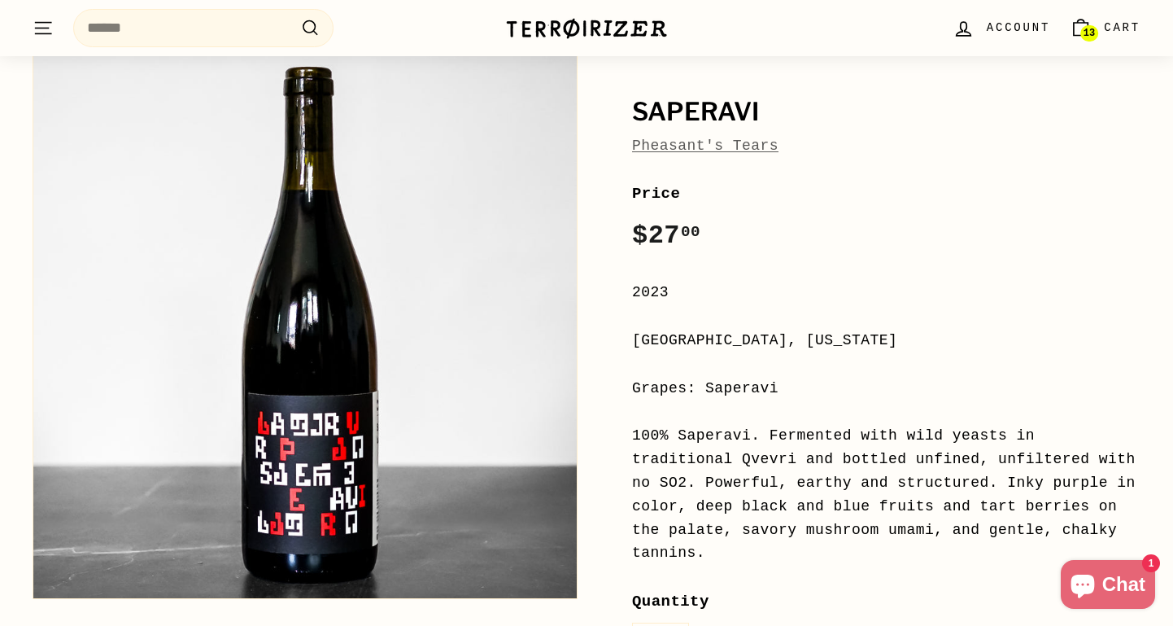
scroll to position [164, 0]
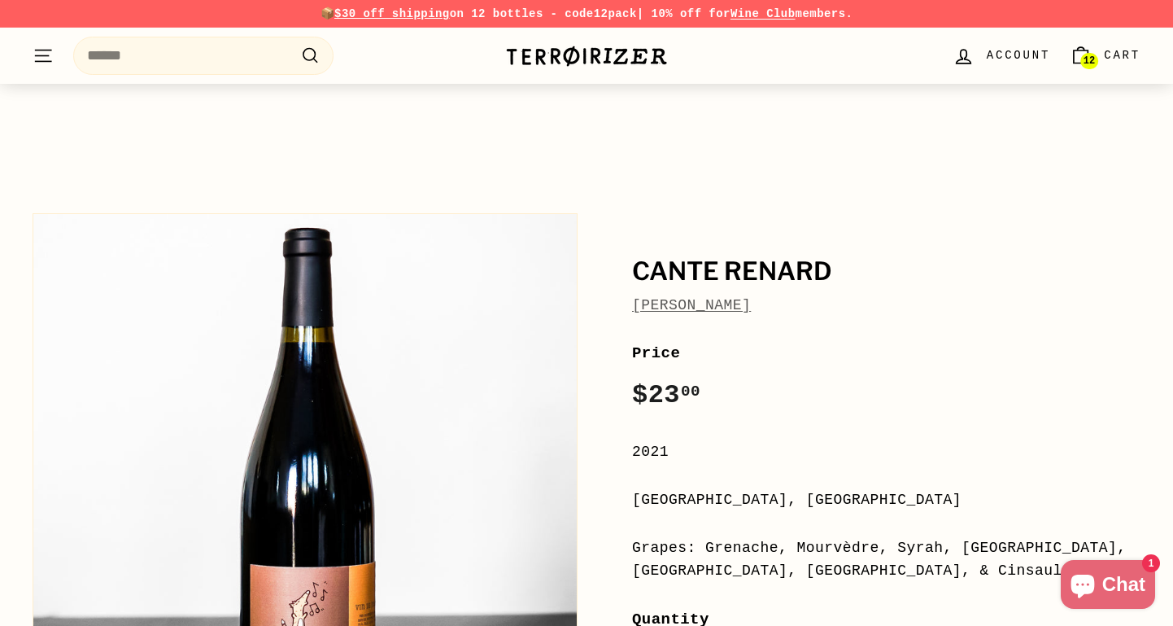
scroll to position [174, 0]
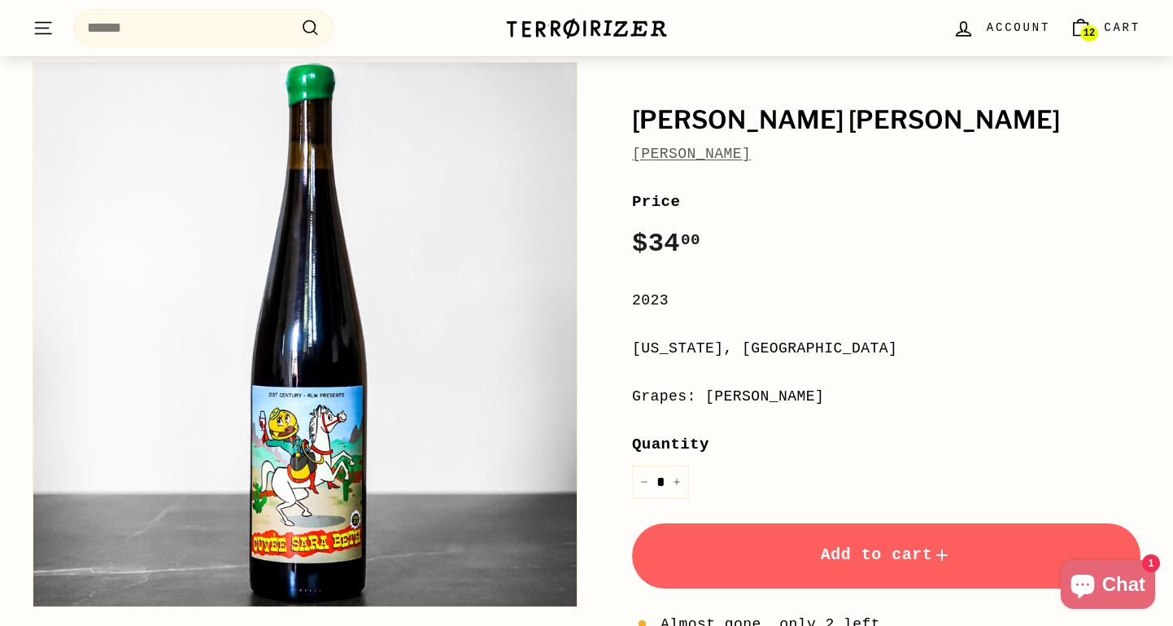
scroll to position [187, 0]
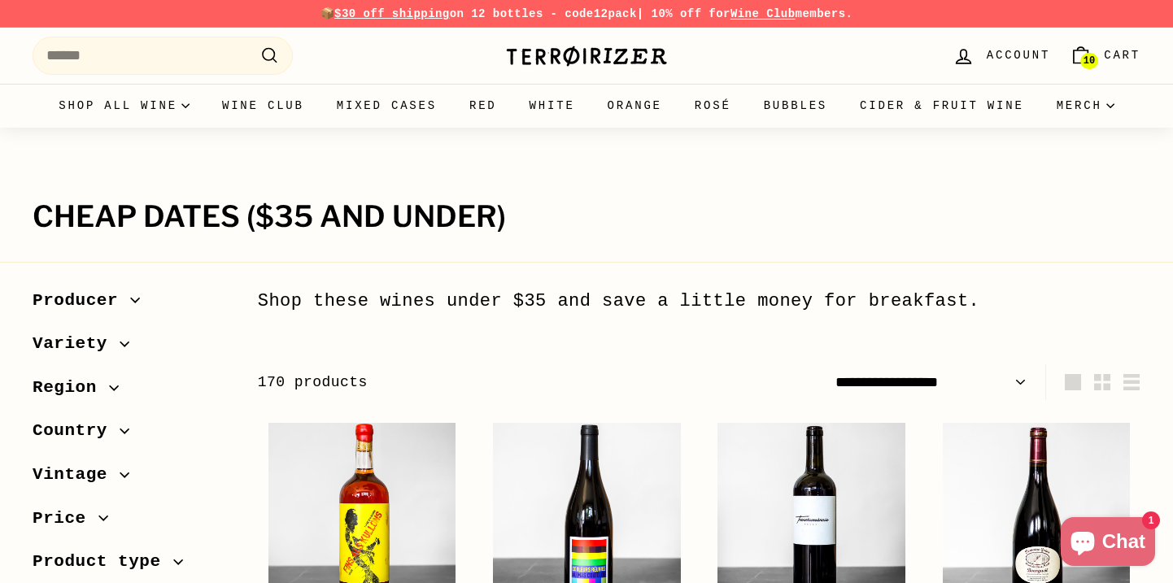
click at [1100, 59] on link "10 Cart" at bounding box center [1105, 56] width 90 height 48
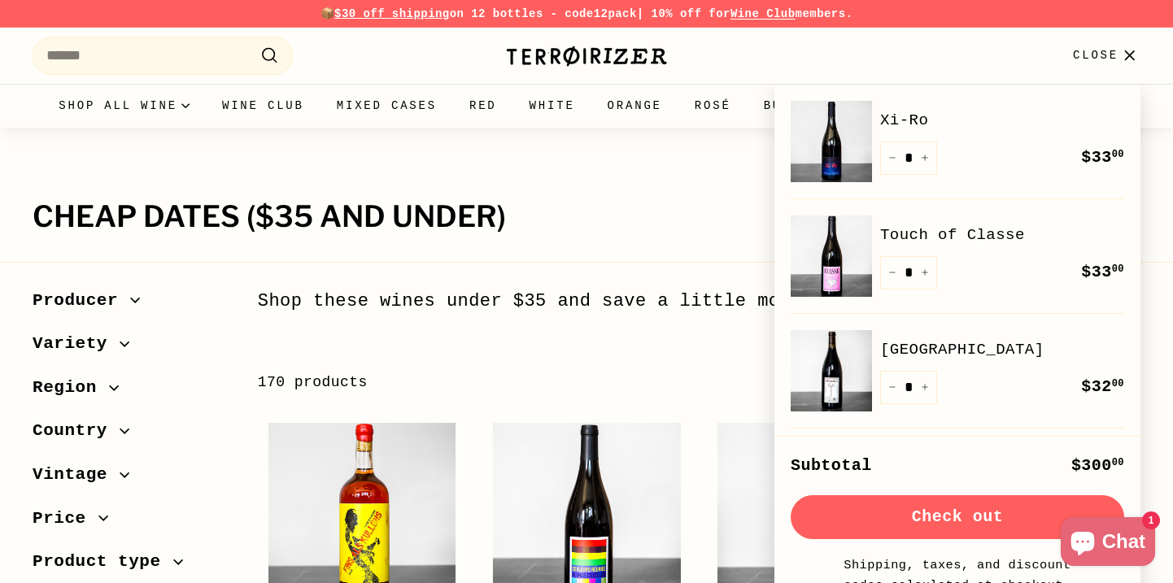
click at [943, 512] on button "Check out" at bounding box center [958, 517] width 334 height 44
